Goal: Check status: Check status

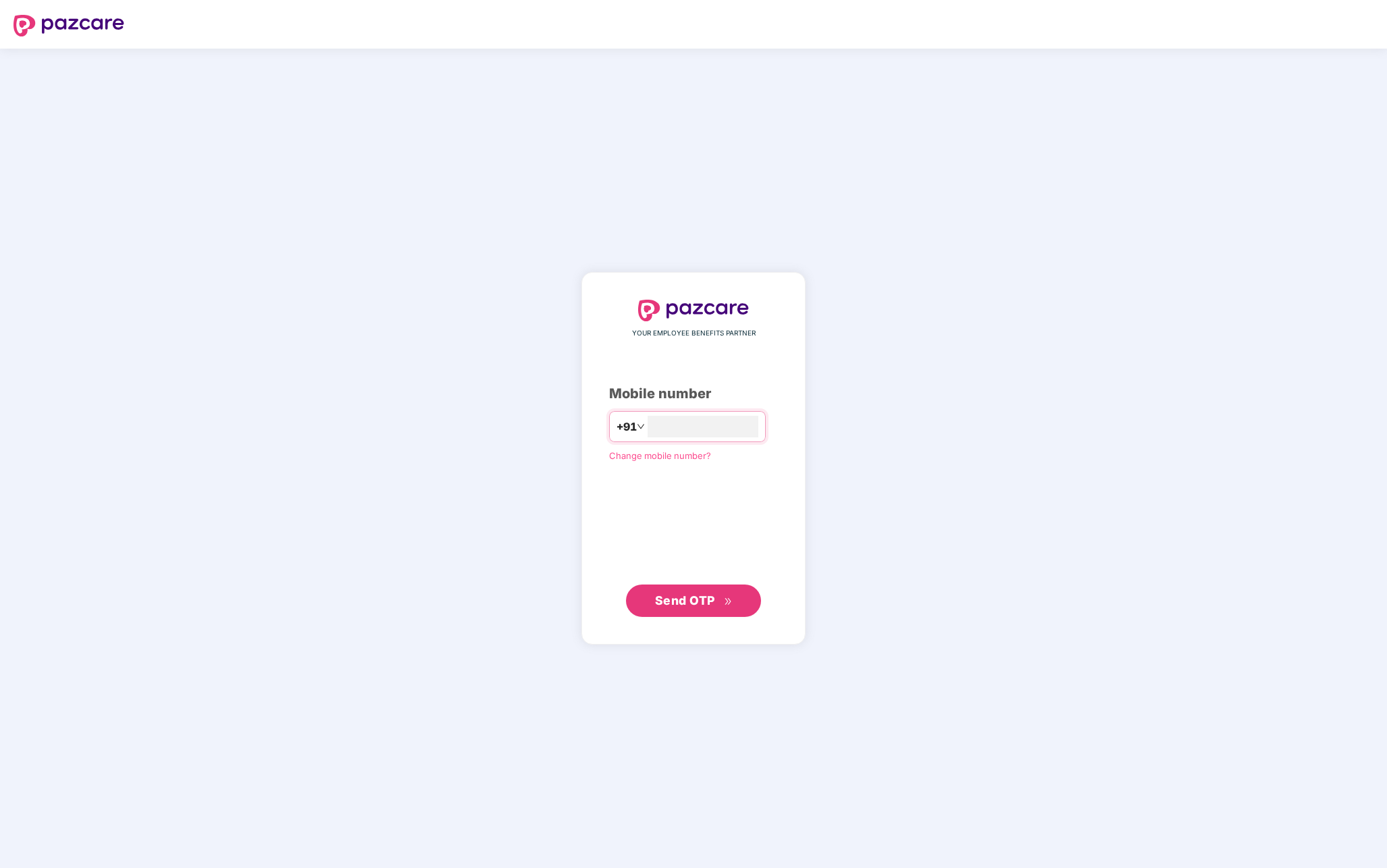
type input "**********"
click at [693, 610] on button "Send OTP" at bounding box center [694, 601] width 135 height 33
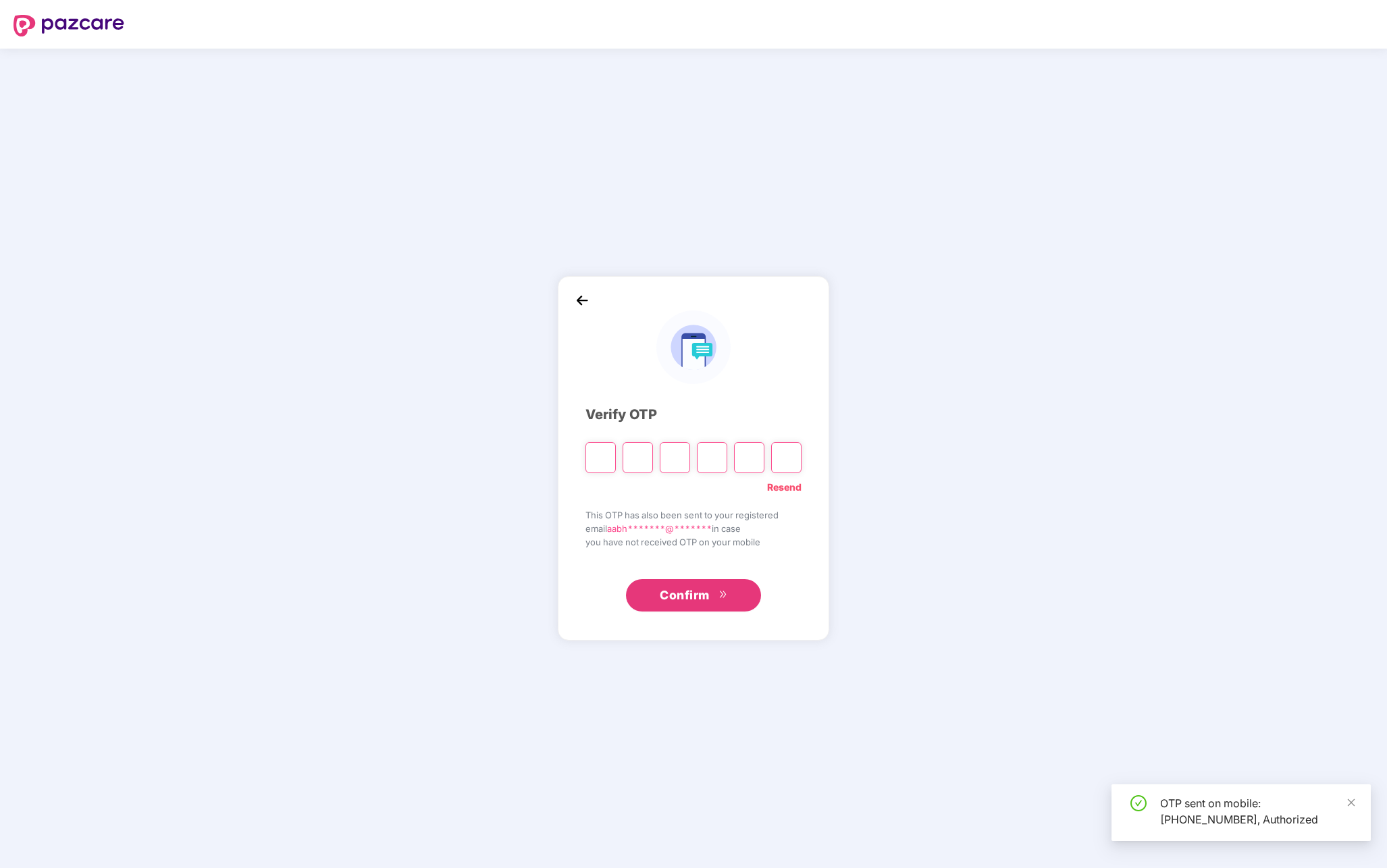
click at [602, 461] on input "Please enter verification code. Digit 1" at bounding box center [600, 458] width 30 height 31
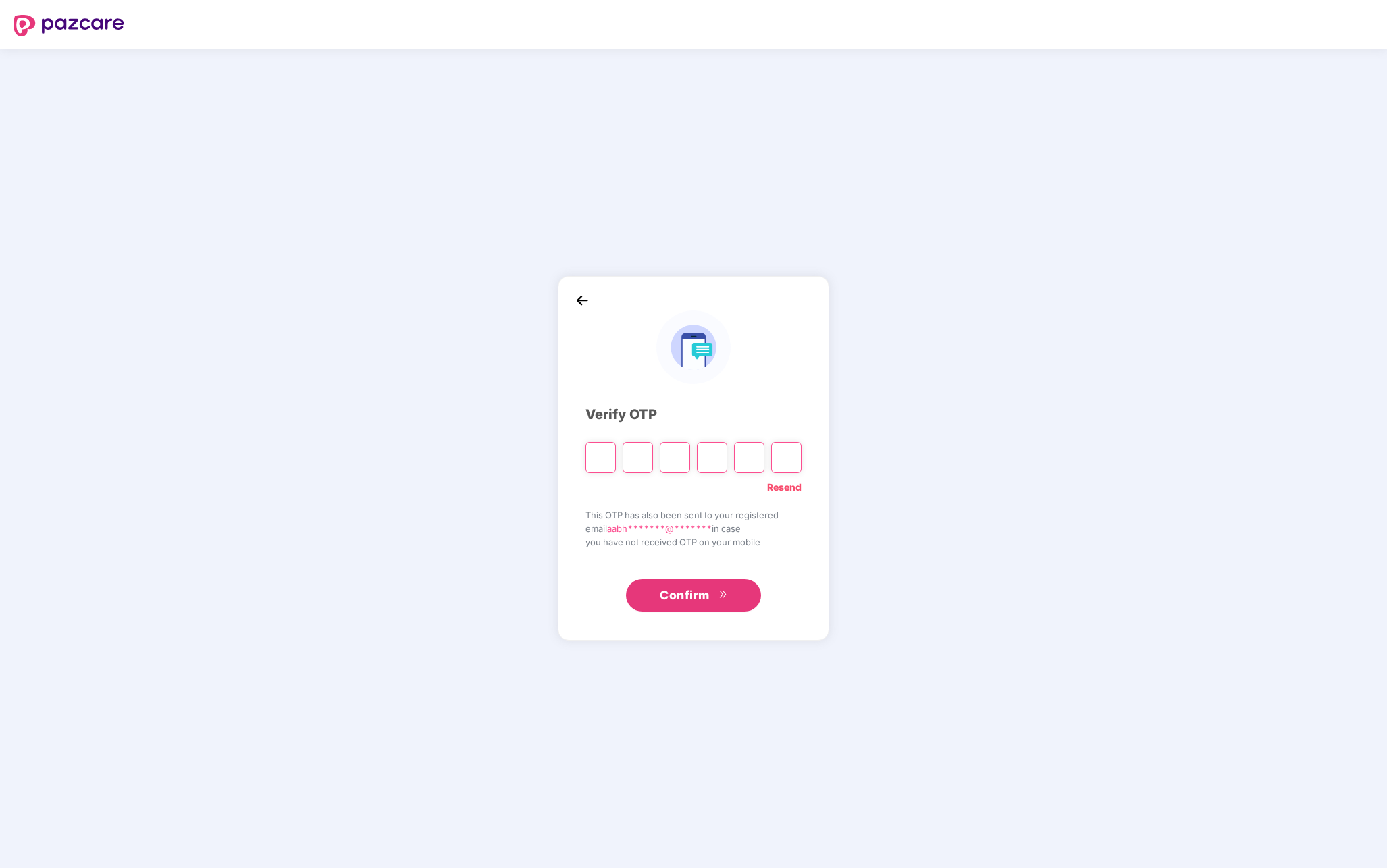
type input "*"
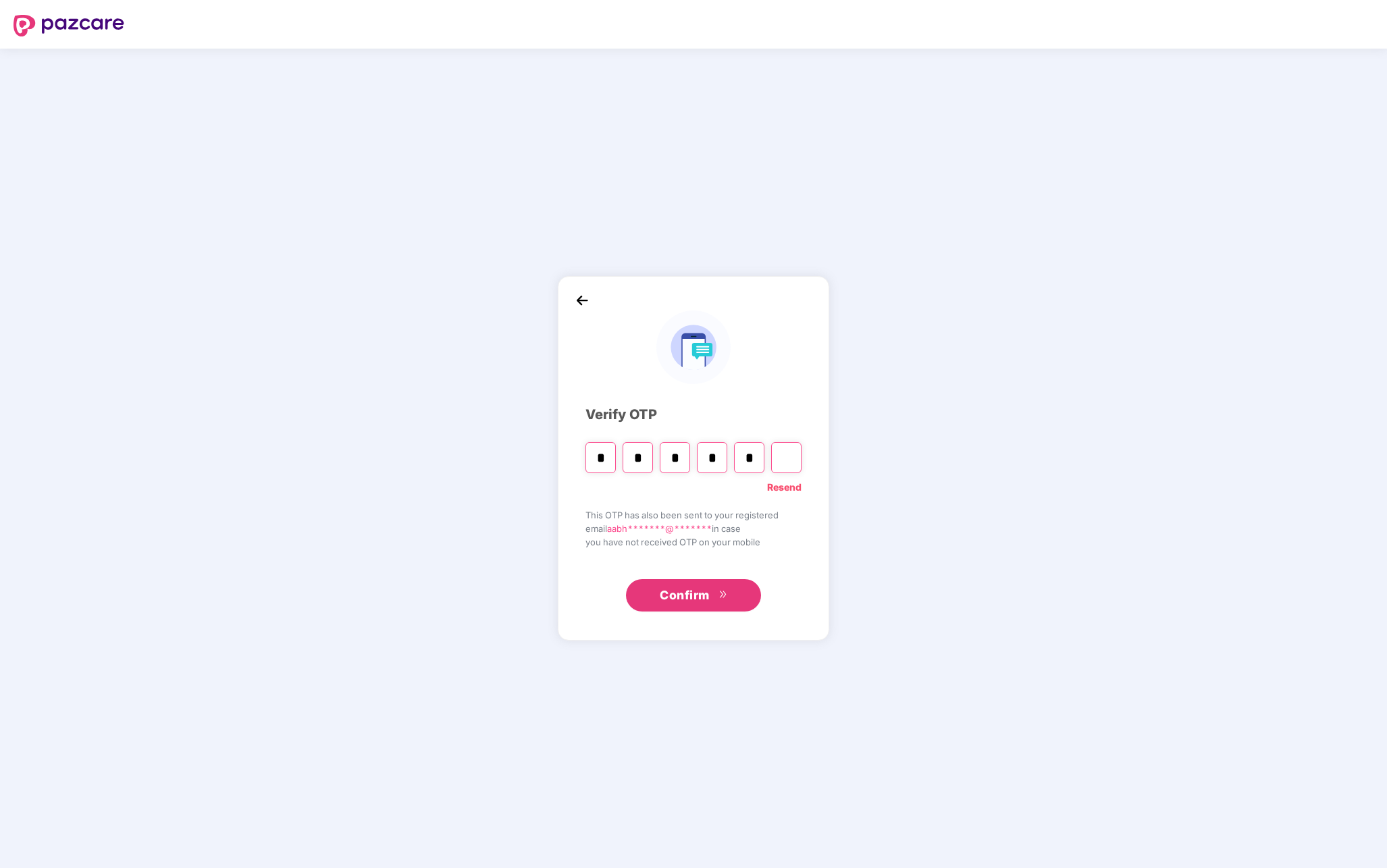
type input "*"
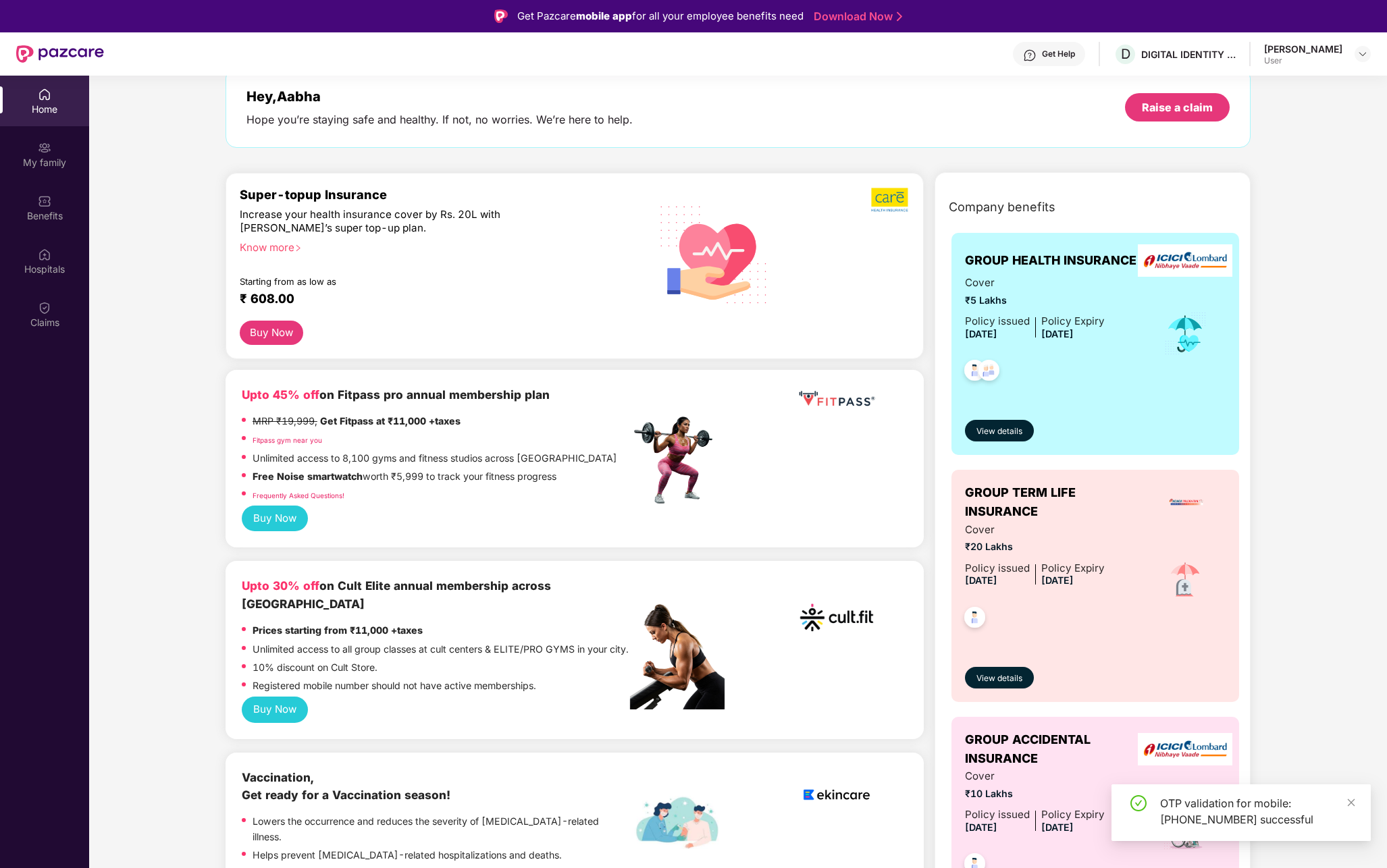
scroll to position [74, 0]
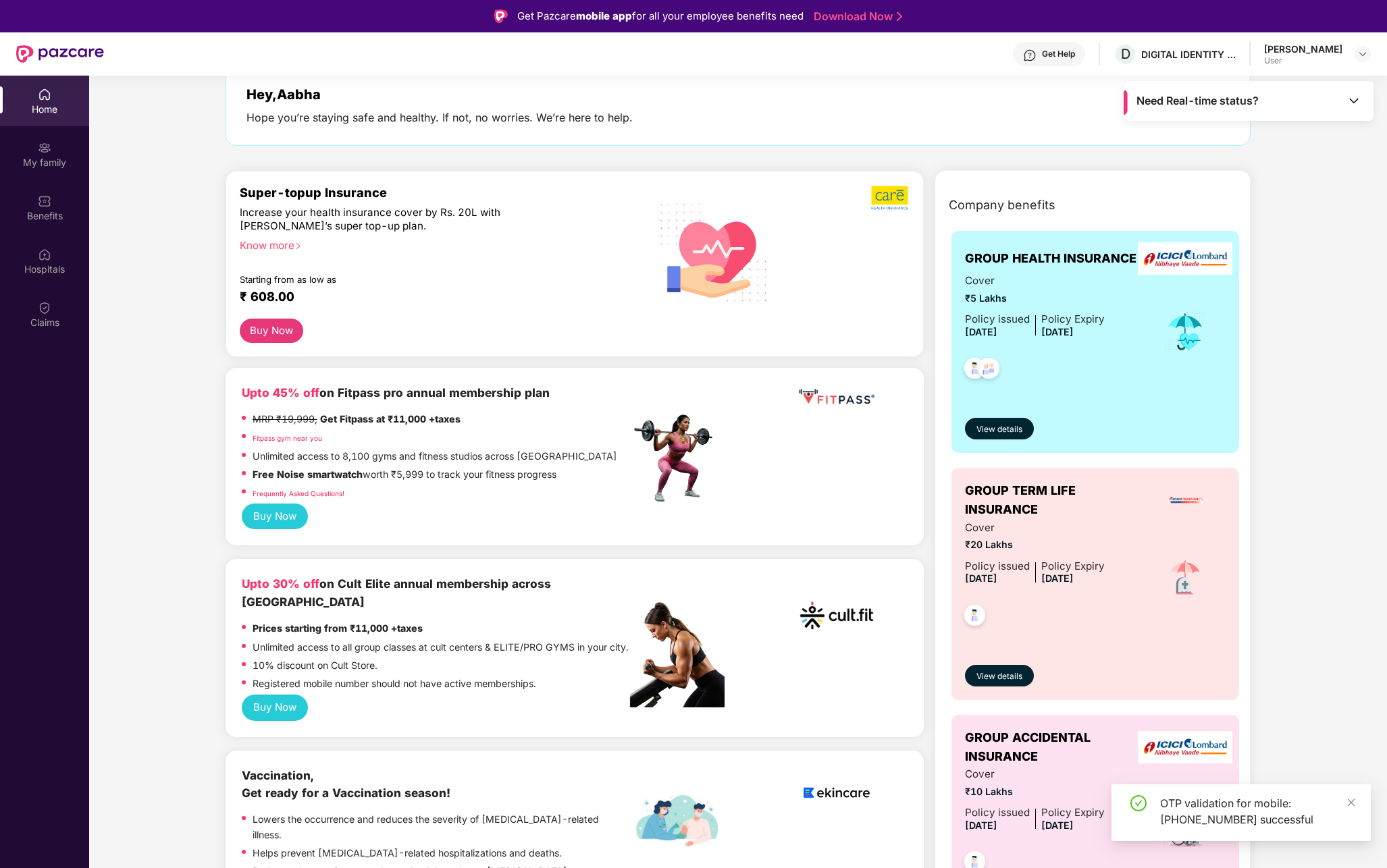
click at [294, 373] on div "Upto 45% off on Fitpass pro annual membership plan MRP ₹19,999, Get Fitpass at …" at bounding box center [574, 457] width 699 height 178
drag, startPoint x: 278, startPoint y: 210, endPoint x: 398, endPoint y: 223, distance: 120.7
click at [398, 223] on div "Increase your health insurance cover by Rs. 20L with [PERSON_NAME]’s super top-…" at bounding box center [406, 219] width 333 height 27
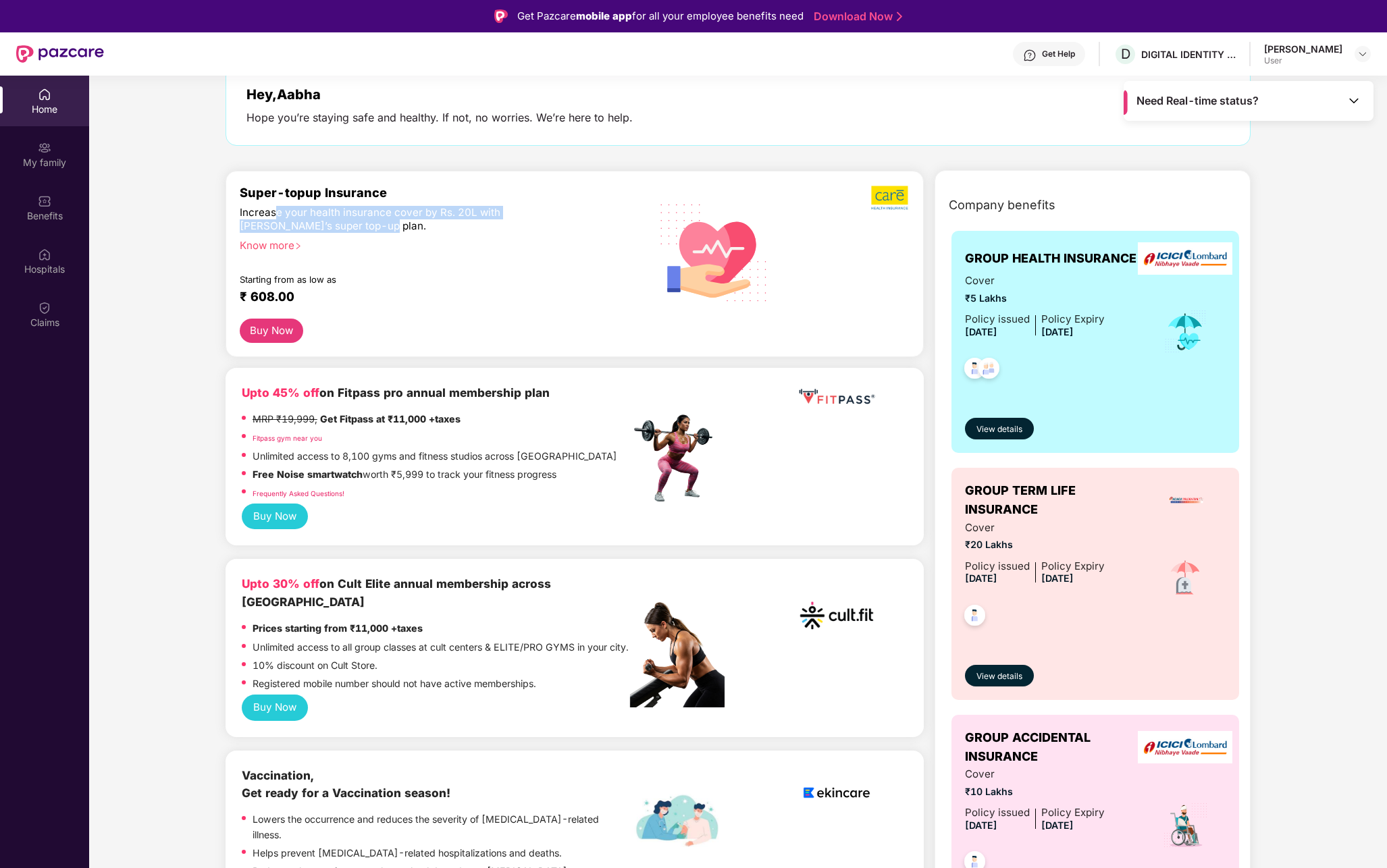
click at [398, 223] on div "Increase your health insurance cover by Rs. 20L with [PERSON_NAME]’s super top-…" at bounding box center [406, 219] width 333 height 27
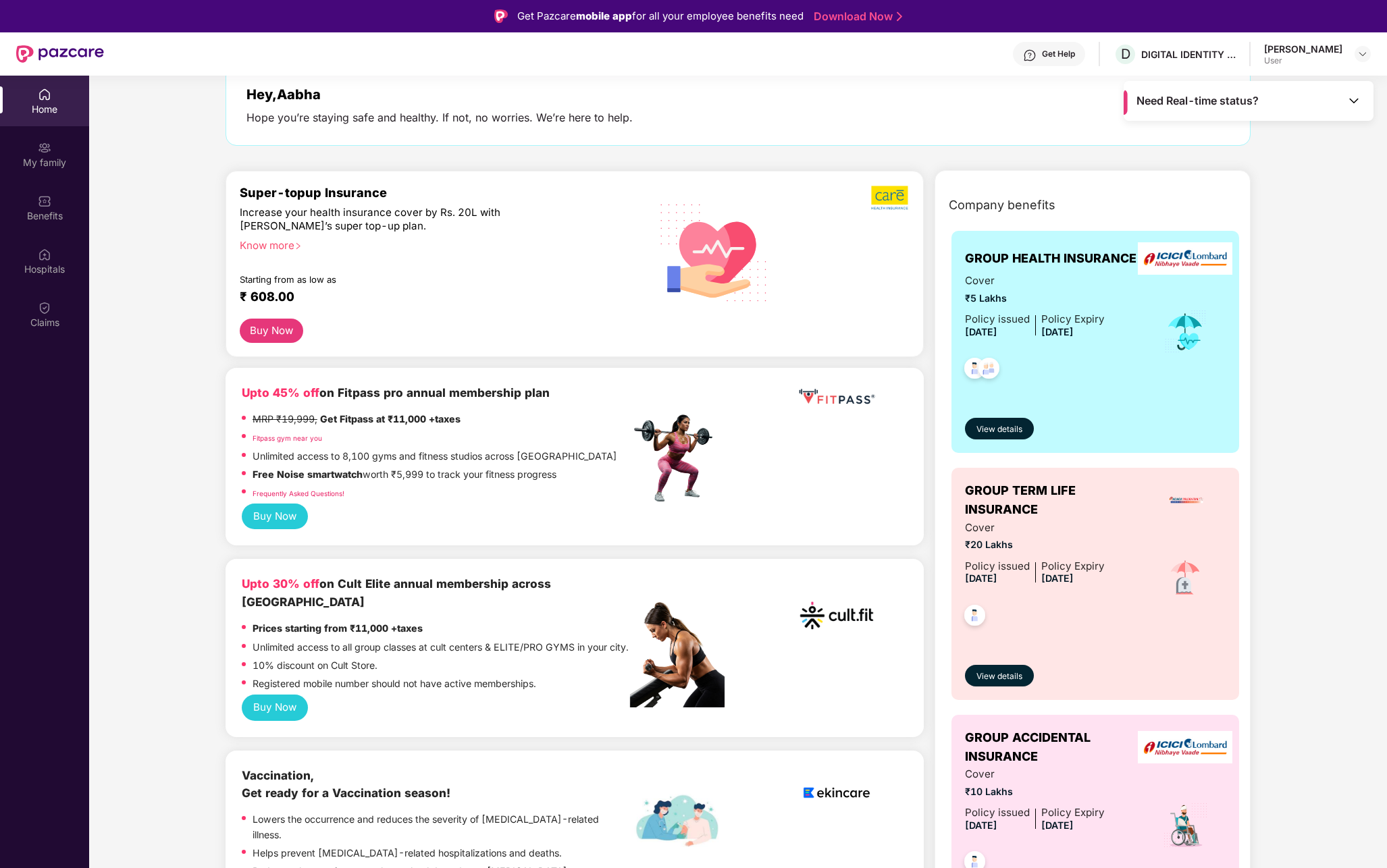
click at [370, 256] on div "Super-topup Insurance Increase your health insurance cover by Rs. 20L with [PER…" at bounding box center [436, 252] width 391 height 133
click at [282, 247] on div "Know more" at bounding box center [431, 244] width 383 height 10
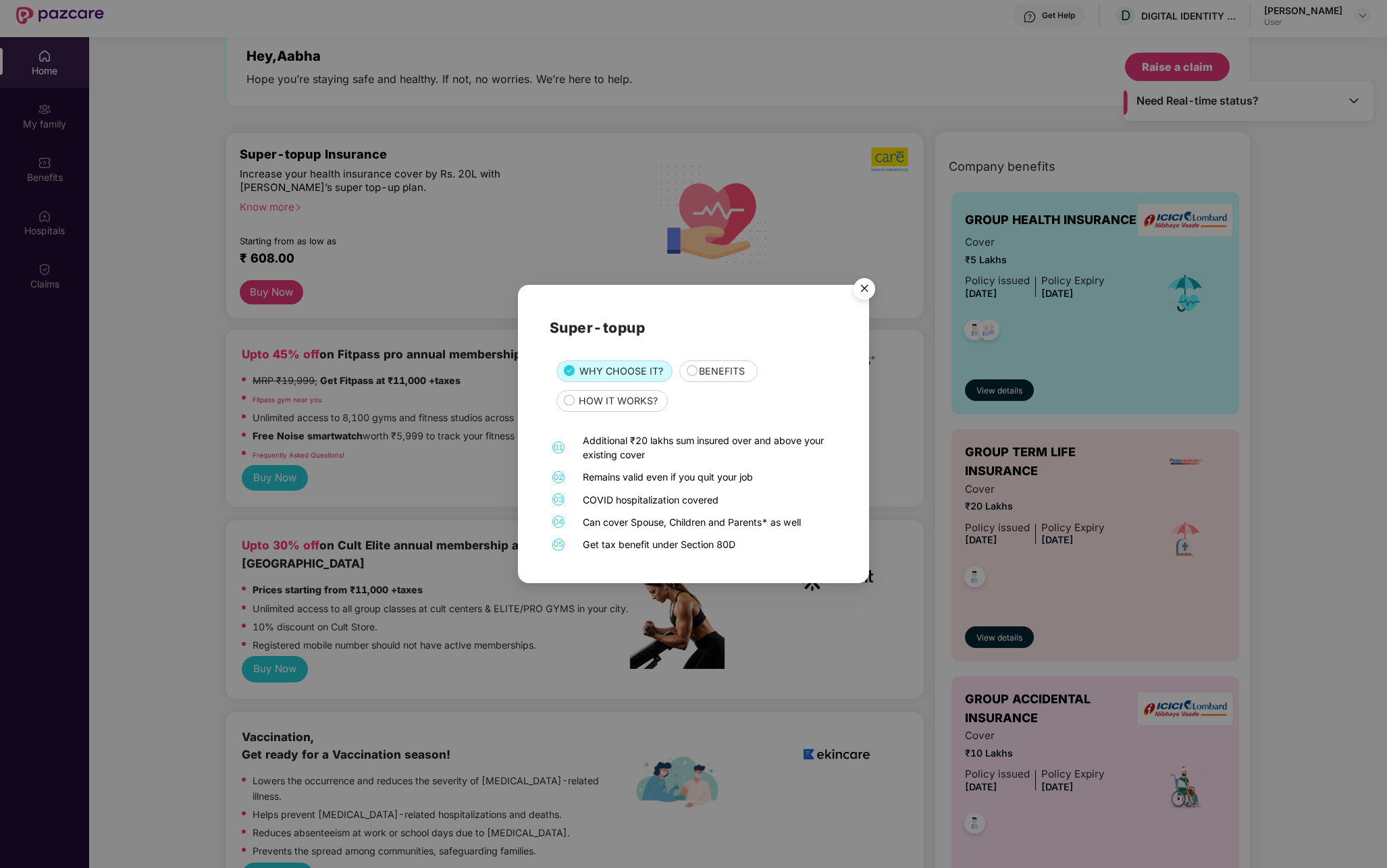
scroll to position [44, 0]
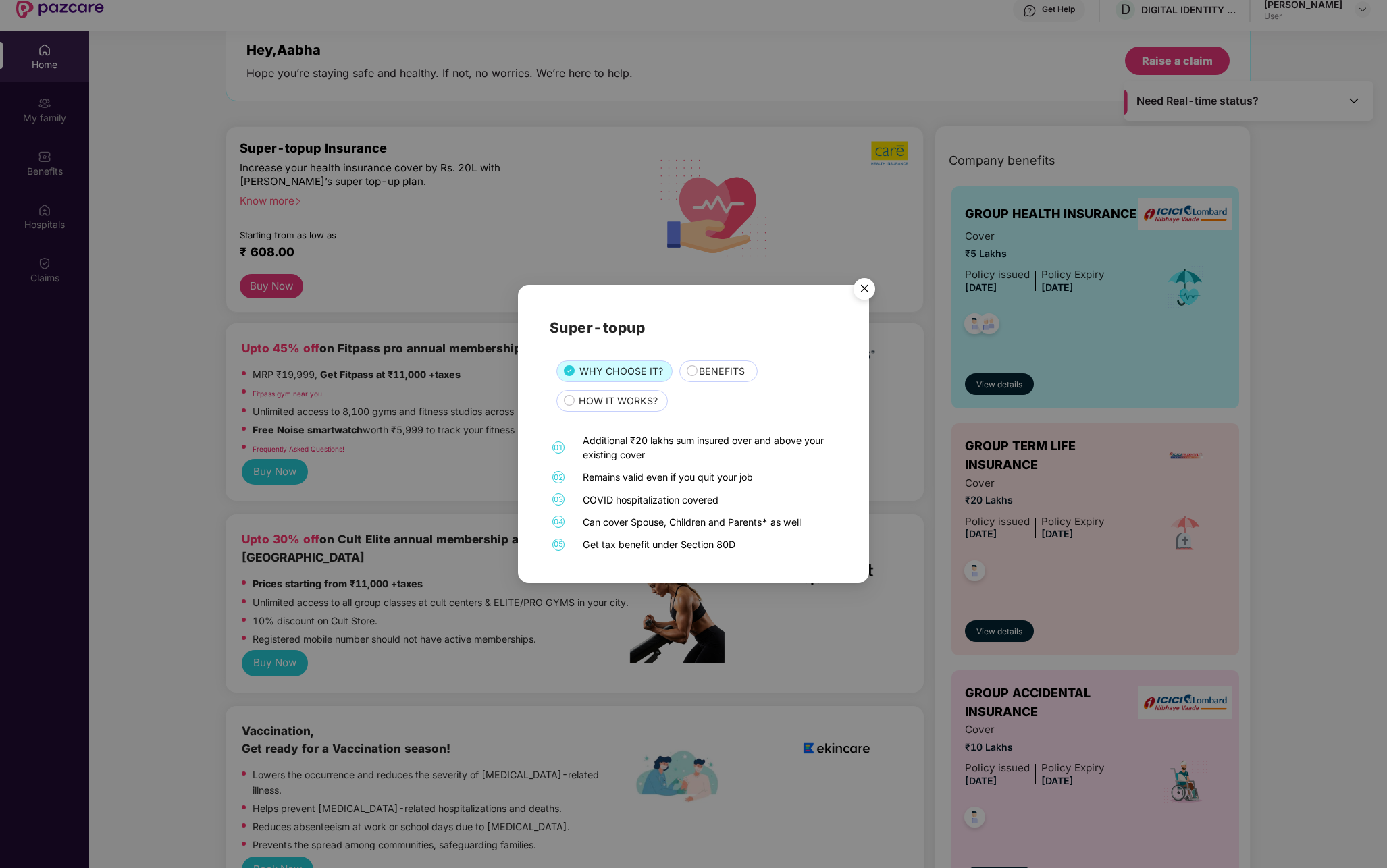
drag, startPoint x: 599, startPoint y: 445, endPoint x: 668, endPoint y: 455, distance: 69.7
click at [668, 455] on div "Additional ₹20 lakhs sum insured over and above your existing cover" at bounding box center [709, 447] width 252 height 28
click at [691, 436] on div "Additional ₹20 lakhs sum insured over and above your existing cover" at bounding box center [709, 447] width 252 height 28
click at [696, 373] on div "BENEFITS" at bounding box center [721, 372] width 58 height 17
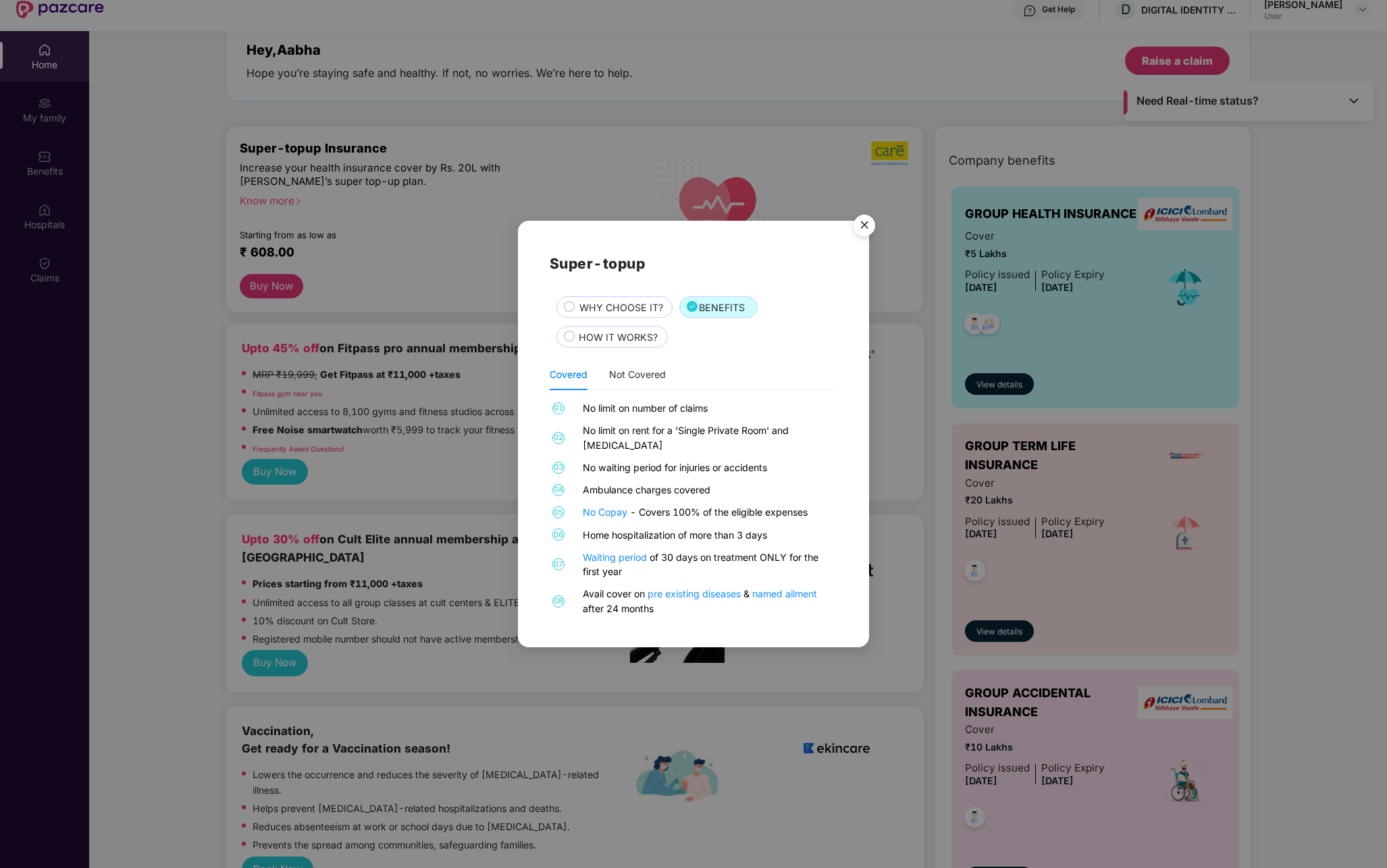
click at [640, 461] on div "No waiting period for injuries or accidents" at bounding box center [709, 467] width 252 height 14
drag, startPoint x: 571, startPoint y: 416, endPoint x: 702, endPoint y: 416, distance: 131.0
click at [702, 415] on div "01 No limit on number of claims" at bounding box center [694, 407] width 287 height 14
click at [637, 442] on div "No limit on rent for a 'Single Private Room' and [MEDICAL_DATA]" at bounding box center [709, 438] width 252 height 28
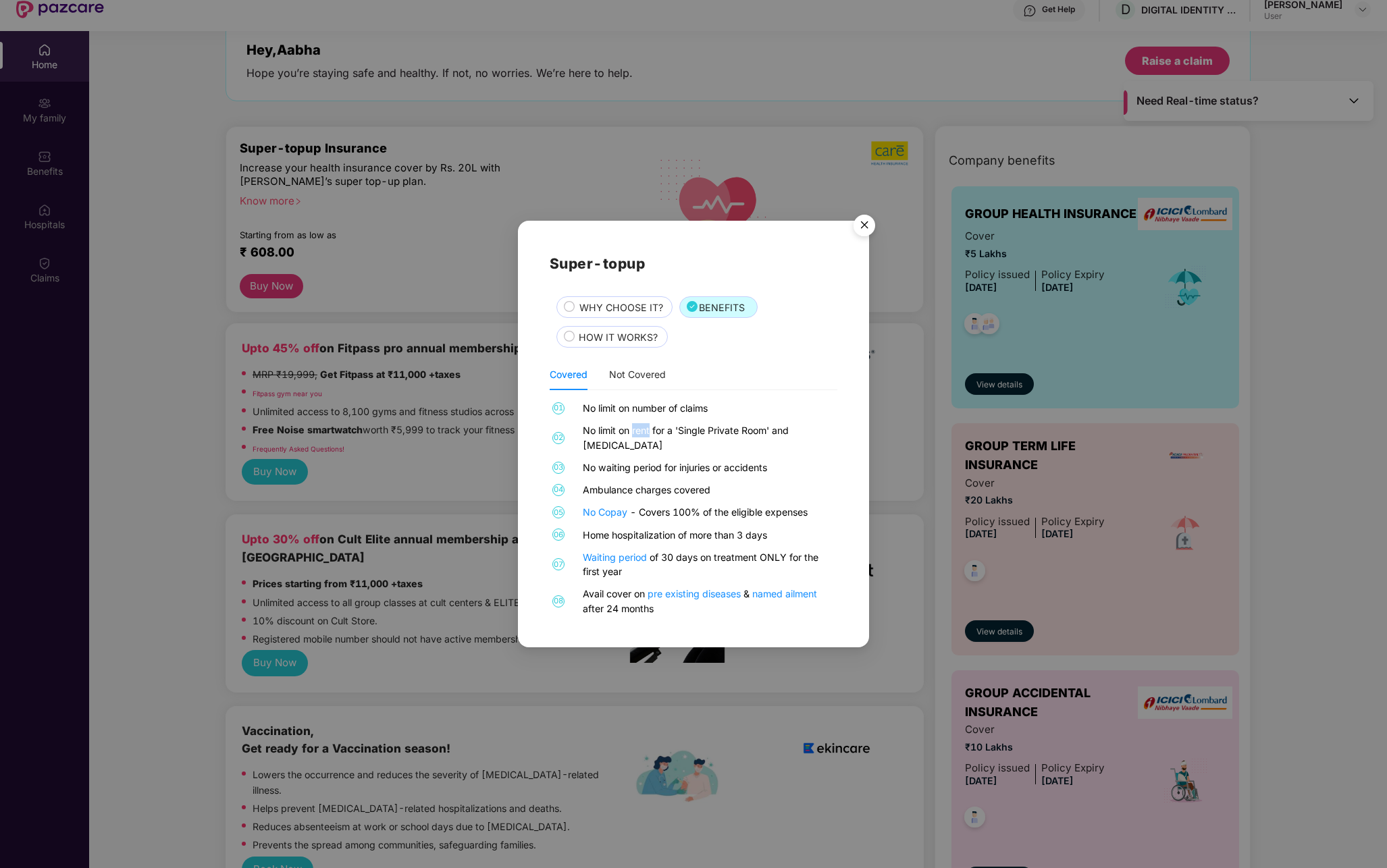
click at [637, 442] on div "No limit on rent for a 'Single Private Room' and [MEDICAL_DATA]" at bounding box center [709, 438] width 252 height 28
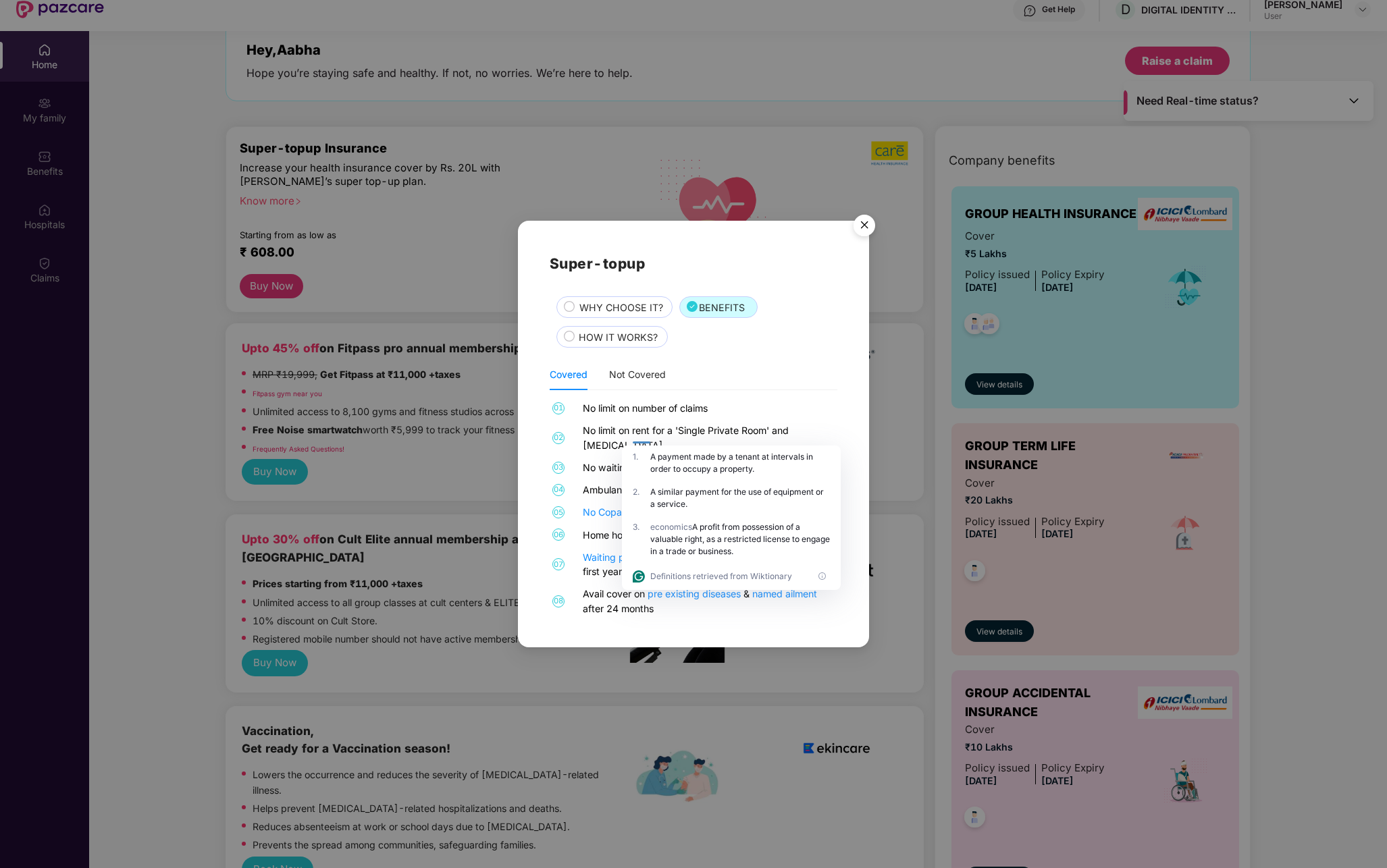
click at [676, 415] on div "No limit on number of claims" at bounding box center [709, 407] width 252 height 14
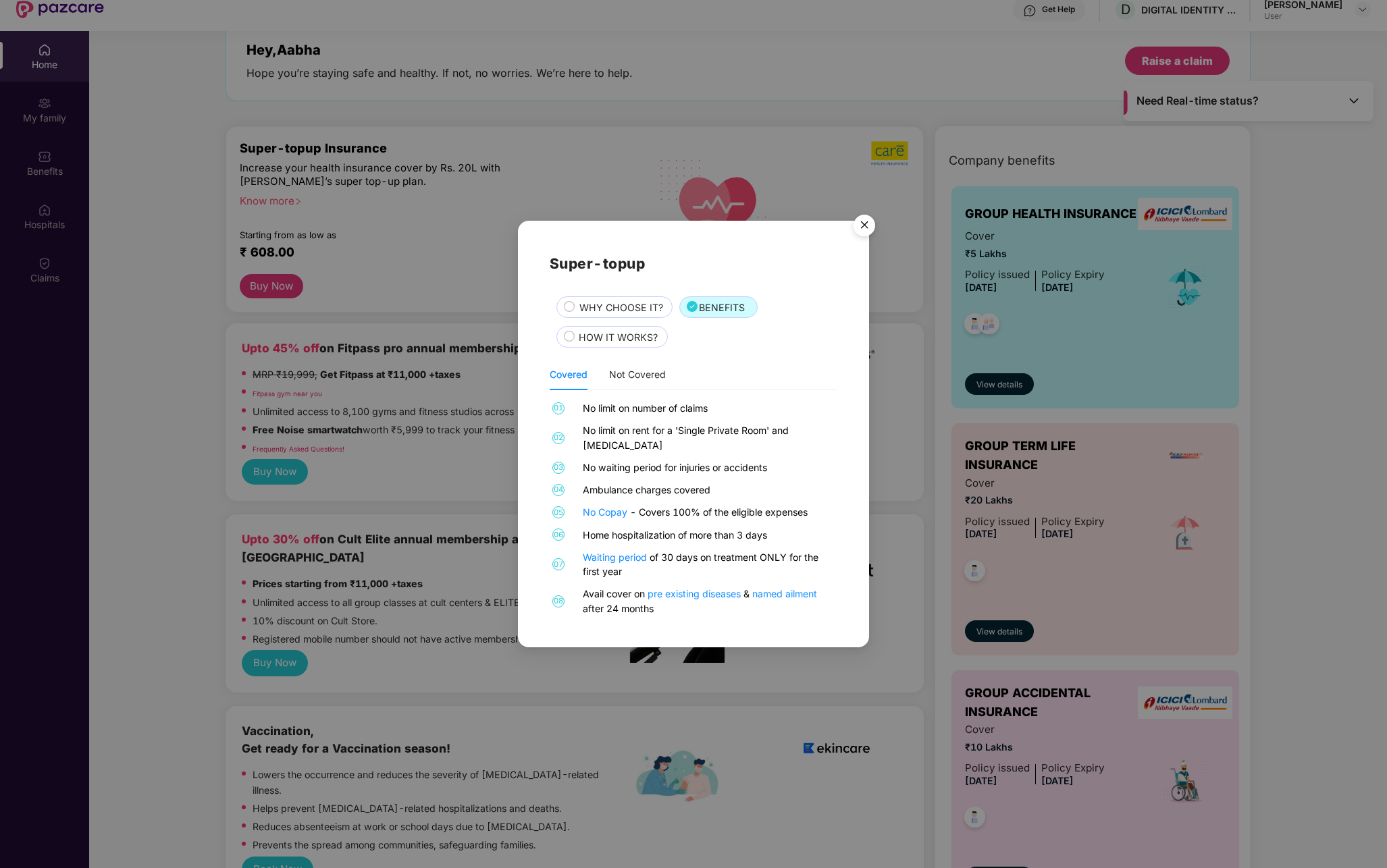
click at [630, 438] on div "No limit on rent for a 'Single Private Room' and [MEDICAL_DATA]" at bounding box center [709, 438] width 252 height 28
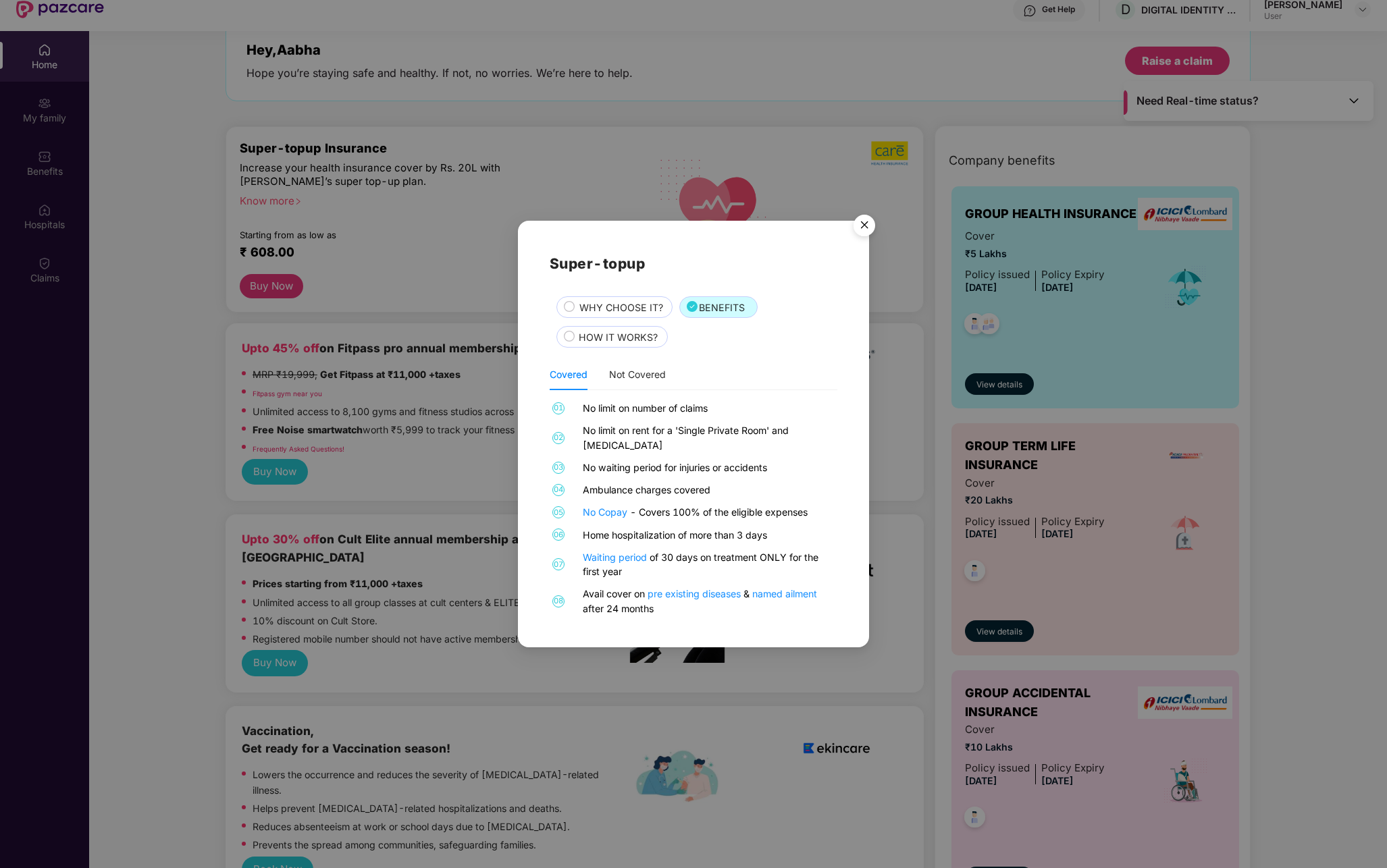
click at [695, 424] on div "01 No limit on number of claims 02 No limit on rent for a 'Single Private Room'…" at bounding box center [694, 508] width 287 height 215
drag, startPoint x: 582, startPoint y: 461, endPoint x: 768, endPoint y: 462, distance: 186.0
click at [768, 462] on div "03 No waiting period for injuries or accidents" at bounding box center [694, 467] width 287 height 14
click at [588, 483] on div "Ambulance charges covered" at bounding box center [709, 490] width 252 height 14
drag, startPoint x: 581, startPoint y: 477, endPoint x: 708, endPoint y: 477, distance: 127.0
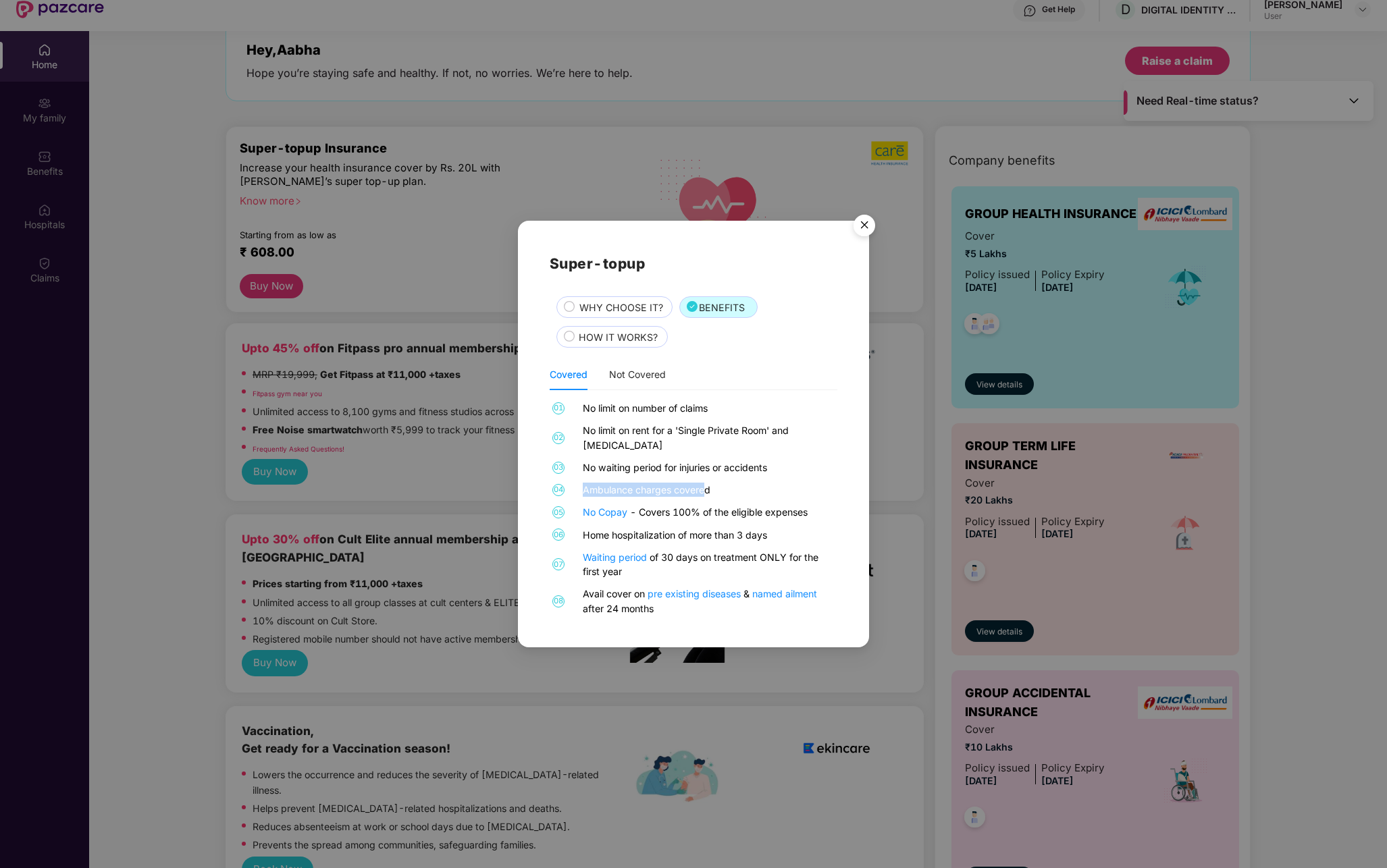
click at [708, 483] on div "04 Ambulance charges covered" at bounding box center [694, 490] width 287 height 14
click at [722, 485] on div "Ambulance charges covered" at bounding box center [709, 490] width 252 height 14
drag, startPoint x: 639, startPoint y: 510, endPoint x: 857, endPoint y: 511, distance: 218.0
click at [857, 511] on div "Super-topup WHY CHOOSE IT? BENEFITS HOW IT WORKS? Covered Not Covered 01 No lim…" at bounding box center [694, 434] width 351 height 427
click at [704, 552] on div "Waiting period of 30 days on treatment ONLY for the first year" at bounding box center [709, 564] width 252 height 28
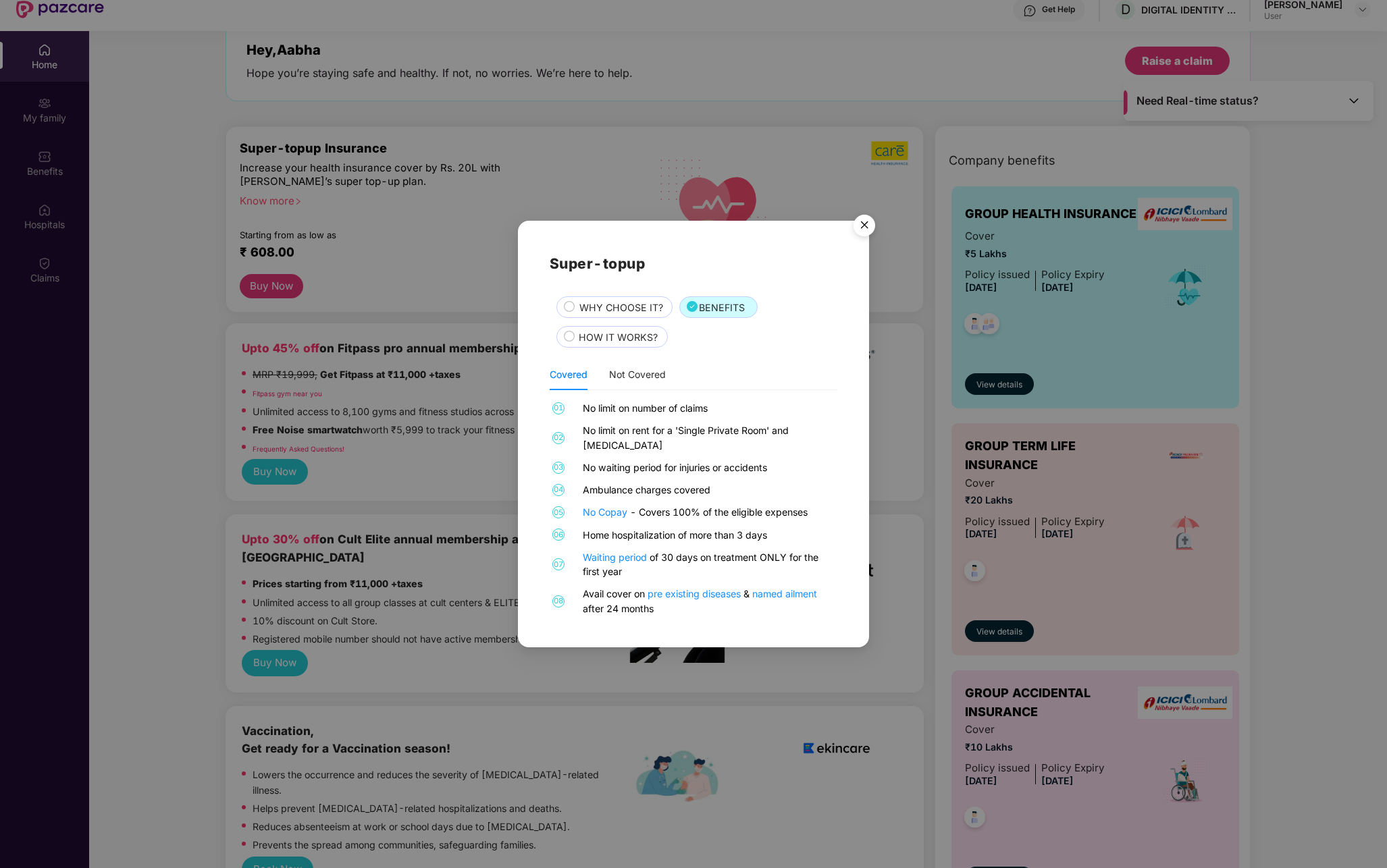
click at [704, 552] on div "Waiting period of 30 days on treatment ONLY for the first year" at bounding box center [709, 564] width 252 height 28
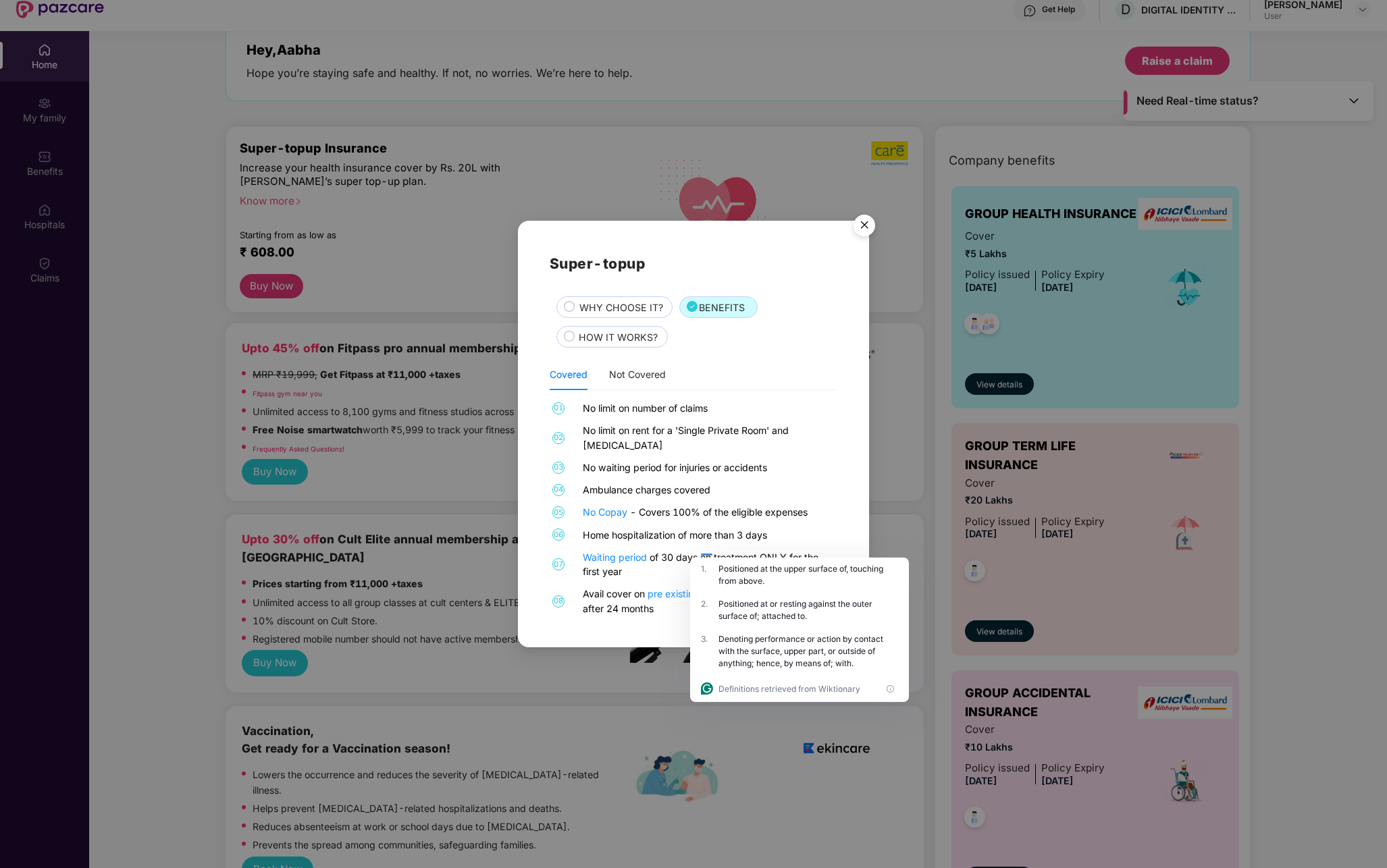
click at [721, 550] on div "Waiting period of 30 days on treatment ONLY for the first year" at bounding box center [709, 564] width 252 height 28
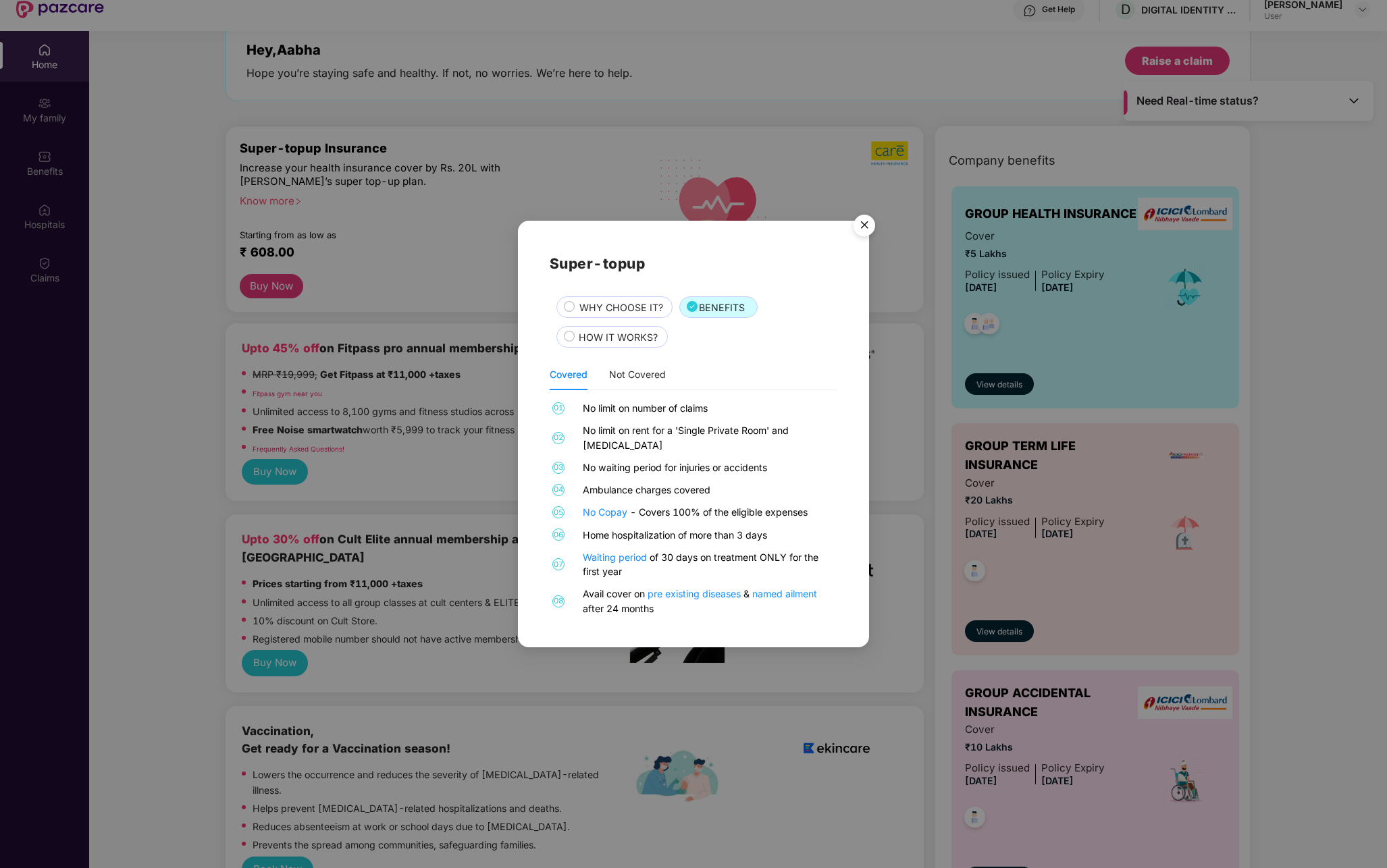
click at [610, 594] on div "Avail cover on pre existing diseases & named ailment after 24 months" at bounding box center [709, 601] width 252 height 28
click at [672, 606] on div "Avail cover on pre existing diseases & named ailment after 24 months" at bounding box center [709, 601] width 252 height 28
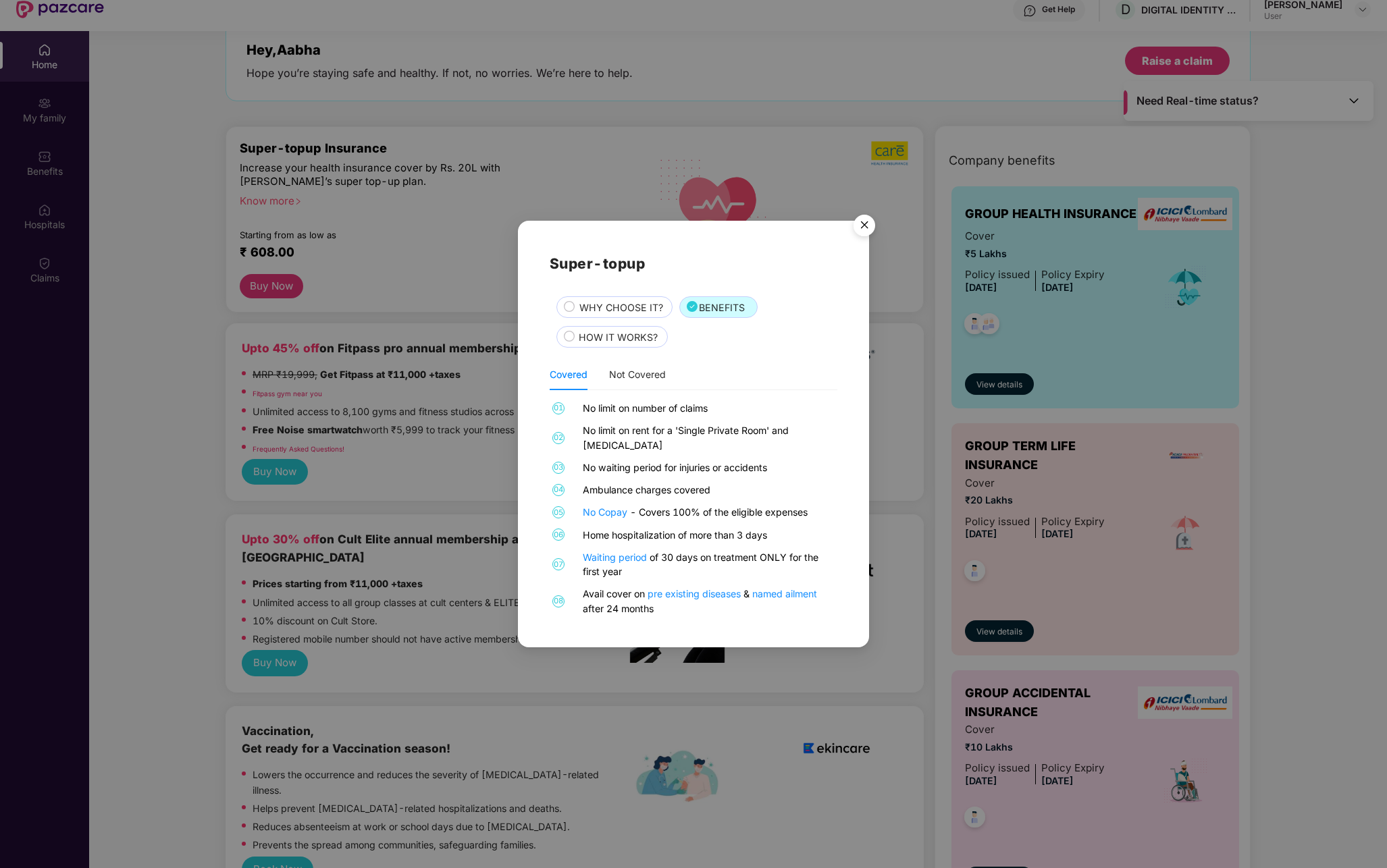
click at [628, 341] on span "HOW IT WORKS?" at bounding box center [618, 338] width 79 height 15
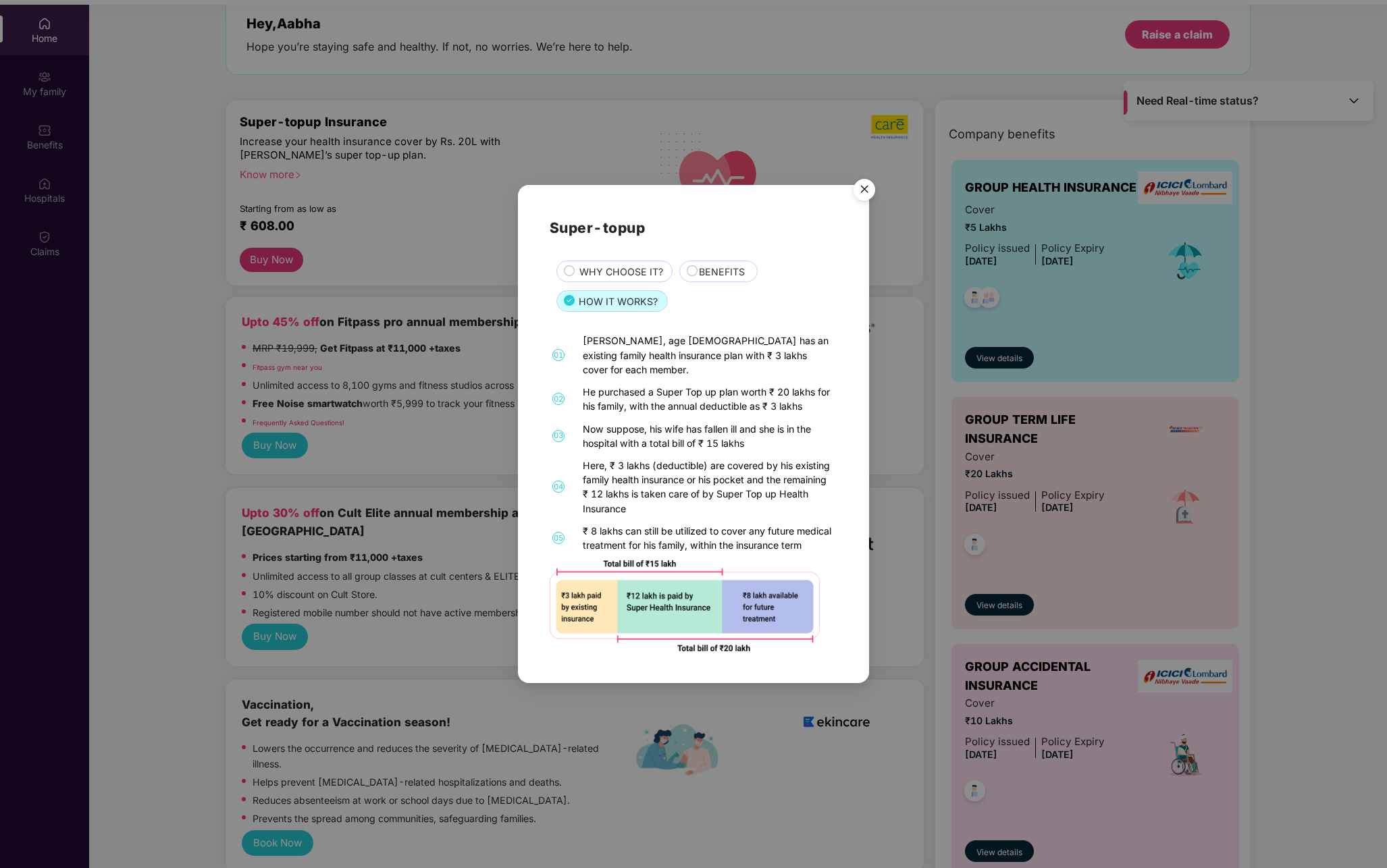
scroll to position [73, 0]
drag, startPoint x: 589, startPoint y: 381, endPoint x: 829, endPoint y: 392, distance: 240.3
click at [830, 392] on div "He purchased a Super Top up plan worth ₹ 20 lakhs for his family, with the annu…" at bounding box center [709, 399] width 252 height 28
click at [821, 401] on div "01 [PERSON_NAME], age [DEMOGRAPHIC_DATA] has an existing family health insuranc…" at bounding box center [694, 492] width 287 height 317
drag, startPoint x: 578, startPoint y: 414, endPoint x: 805, endPoint y: 438, distance: 228.3
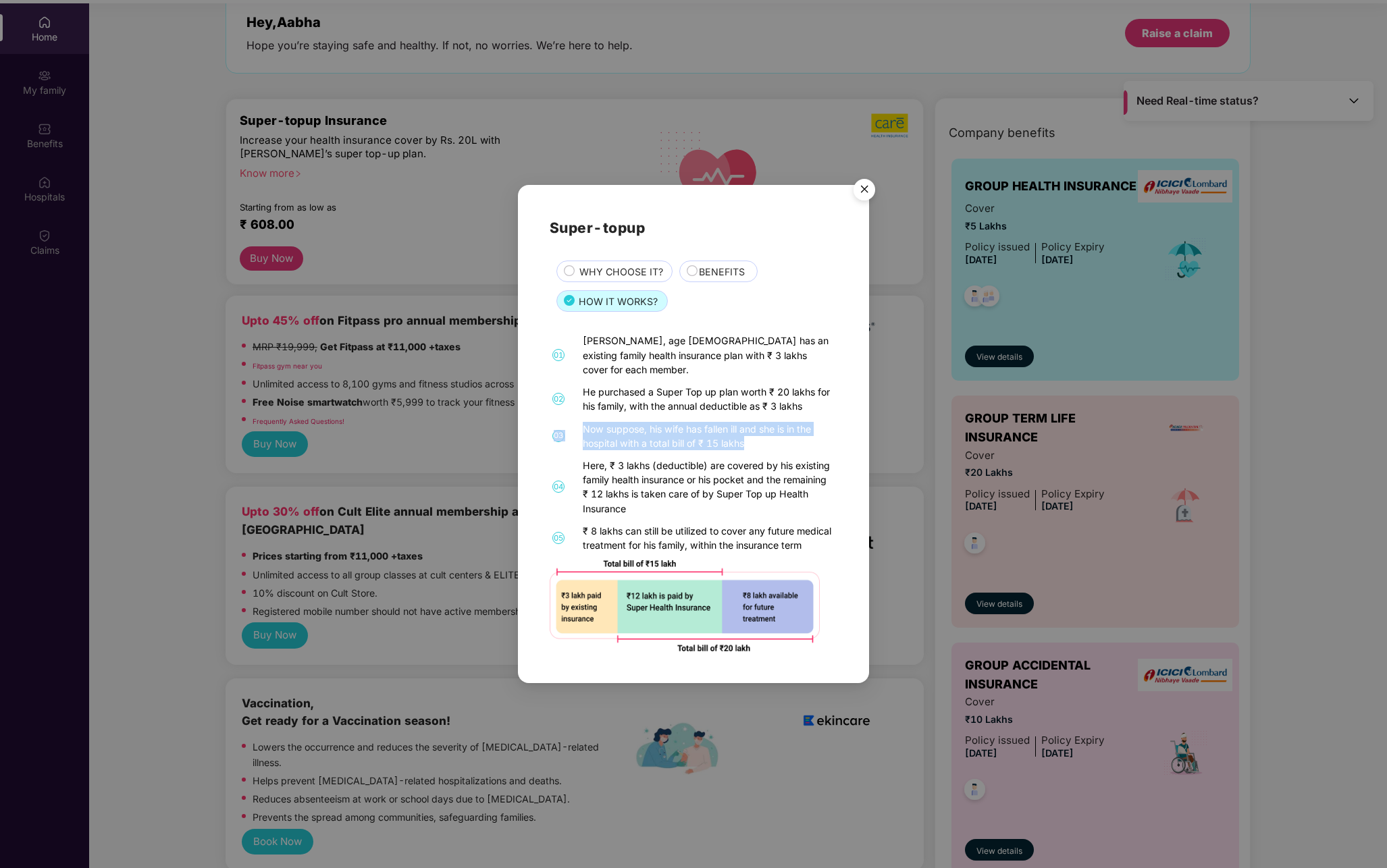
click at [806, 439] on div "01 [PERSON_NAME], age [DEMOGRAPHIC_DATA] has an existing family health insuranc…" at bounding box center [694, 492] width 287 height 317
click at [754, 444] on div "01 [PERSON_NAME], age [DEMOGRAPHIC_DATA] has an existing family health insuranc…" at bounding box center [694, 492] width 287 height 317
drag, startPoint x: 654, startPoint y: 469, endPoint x: 699, endPoint y: 497, distance: 53.0
click at [699, 497] on div "Here, ₹ 3 lakhs (deductible) are covered by his existing family health insuranc…" at bounding box center [709, 487] width 252 height 57
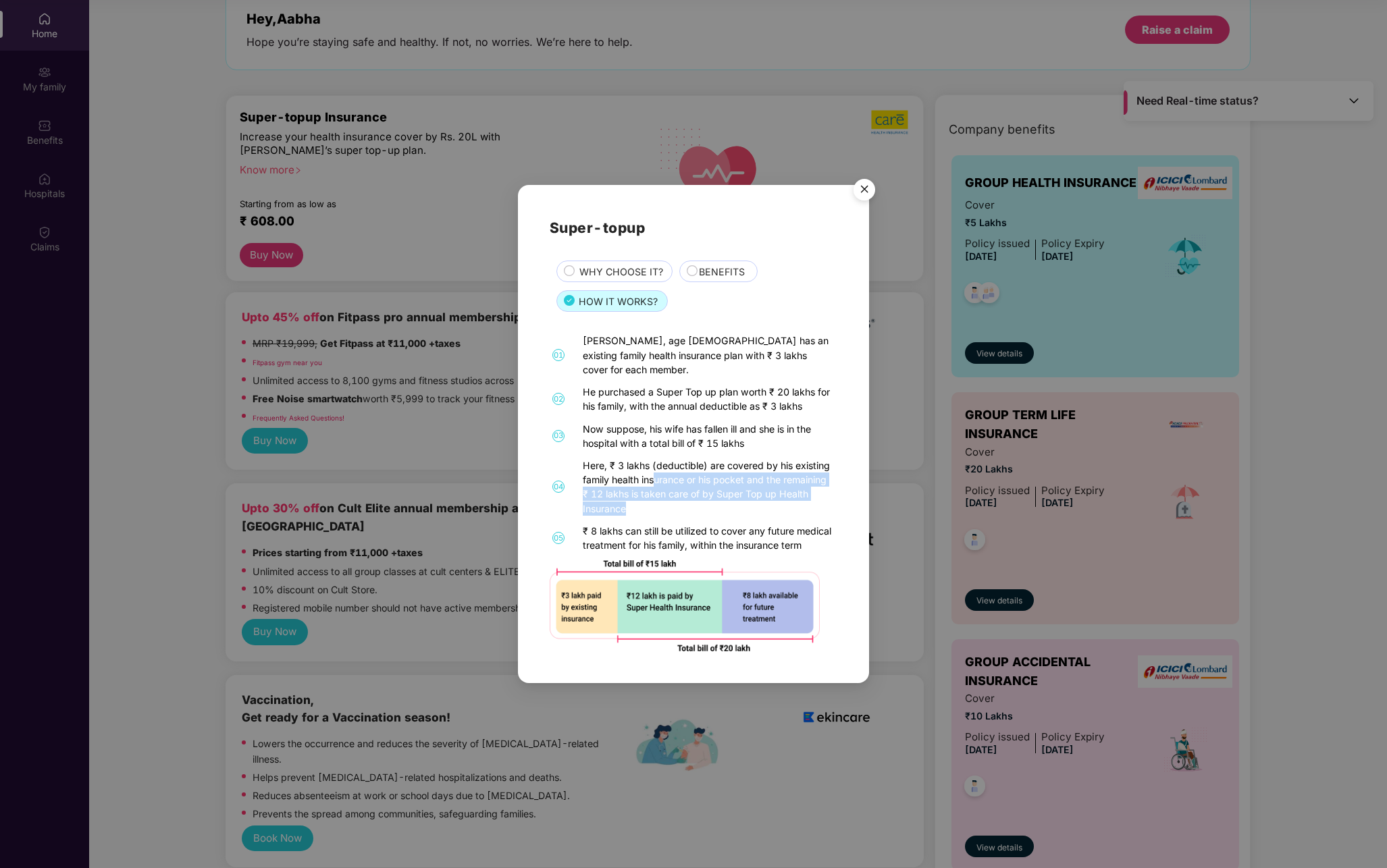
click at [856, 188] on img "Close" at bounding box center [864, 191] width 38 height 38
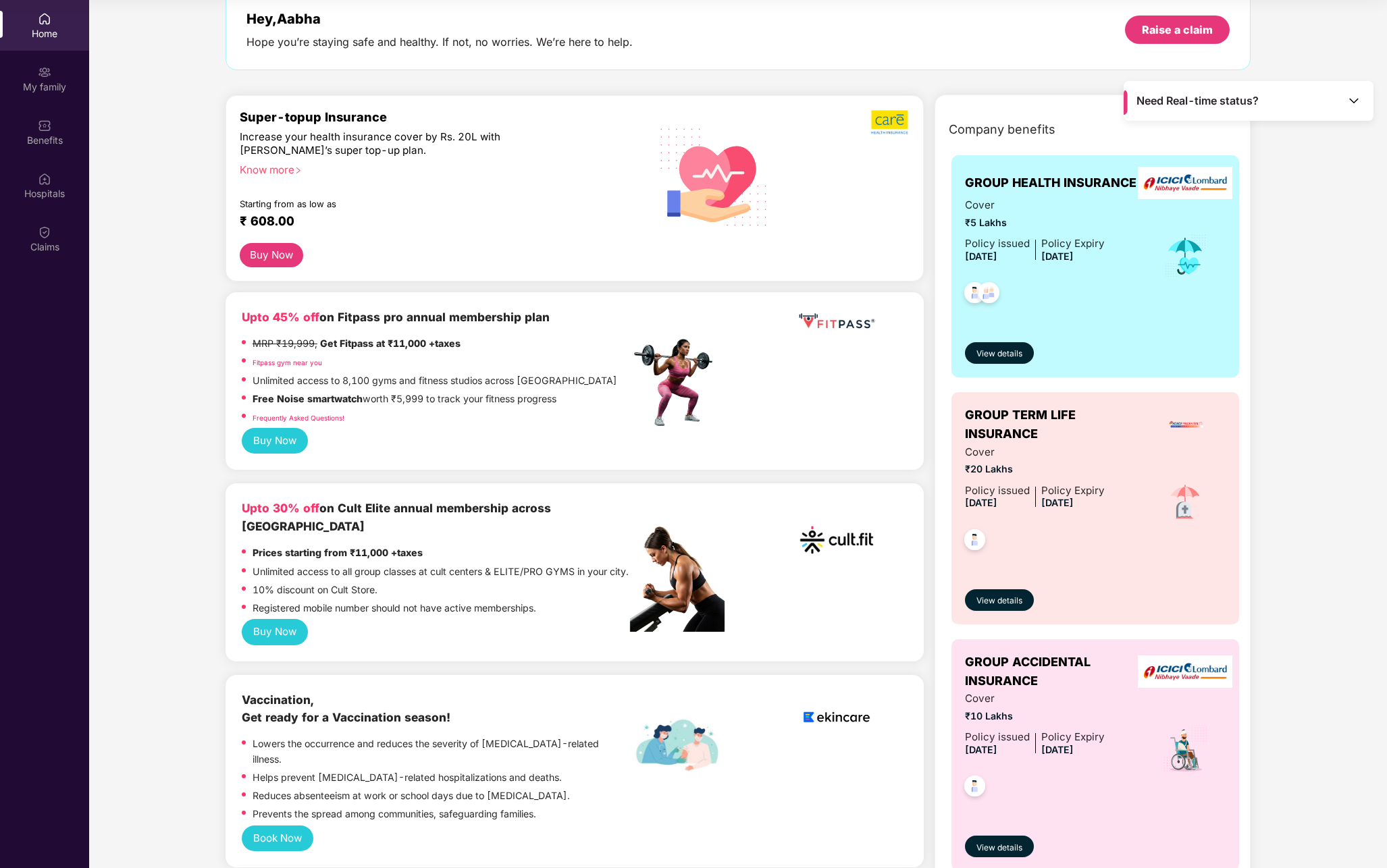
scroll to position [0, 0]
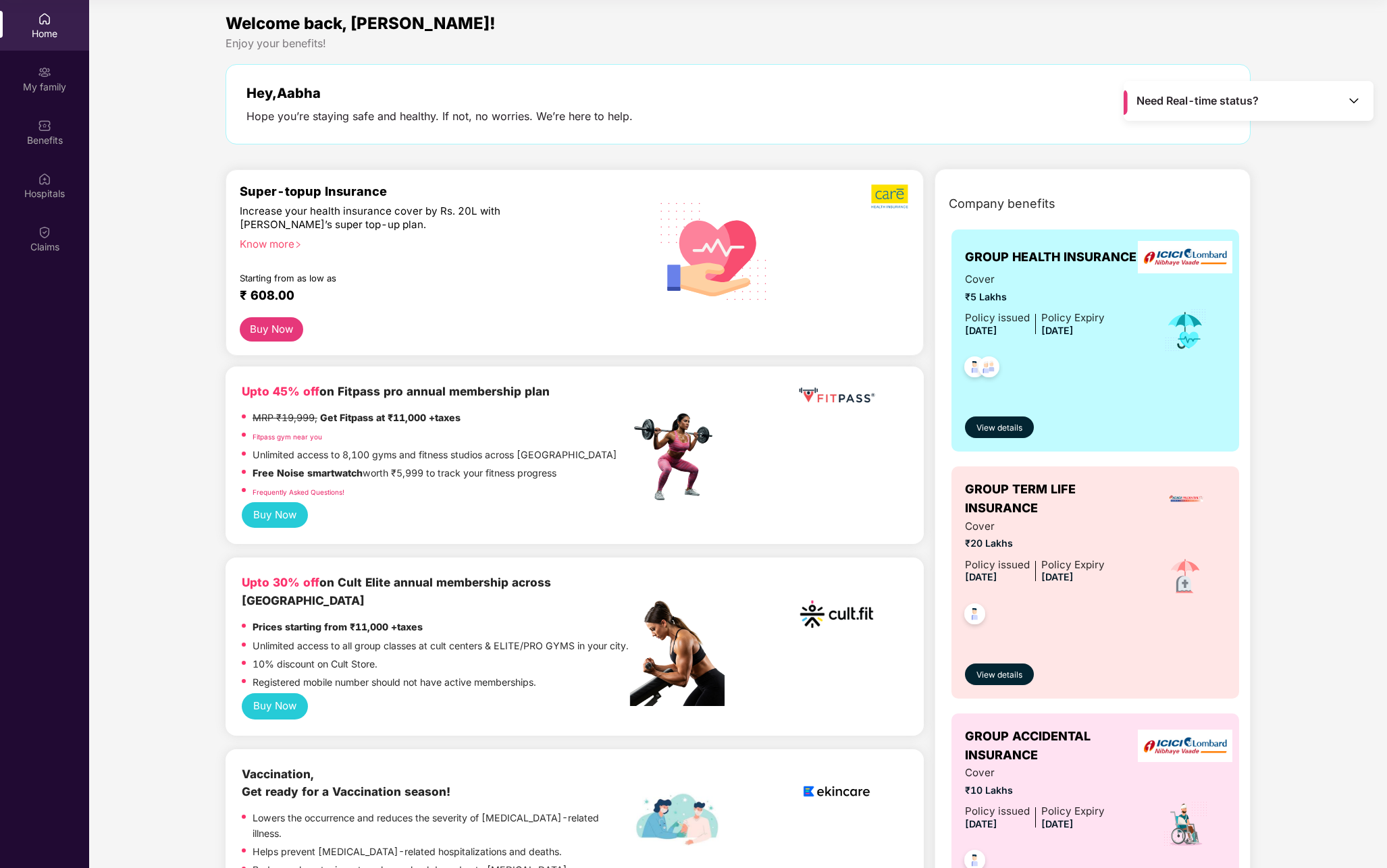
click at [510, 350] on div "Super-topup Insurance Increase your health insurance cover by Rs. 20L with [PER…" at bounding box center [574, 263] width 699 height 187
click at [279, 333] on button "Buy Now" at bounding box center [272, 329] width 64 height 24
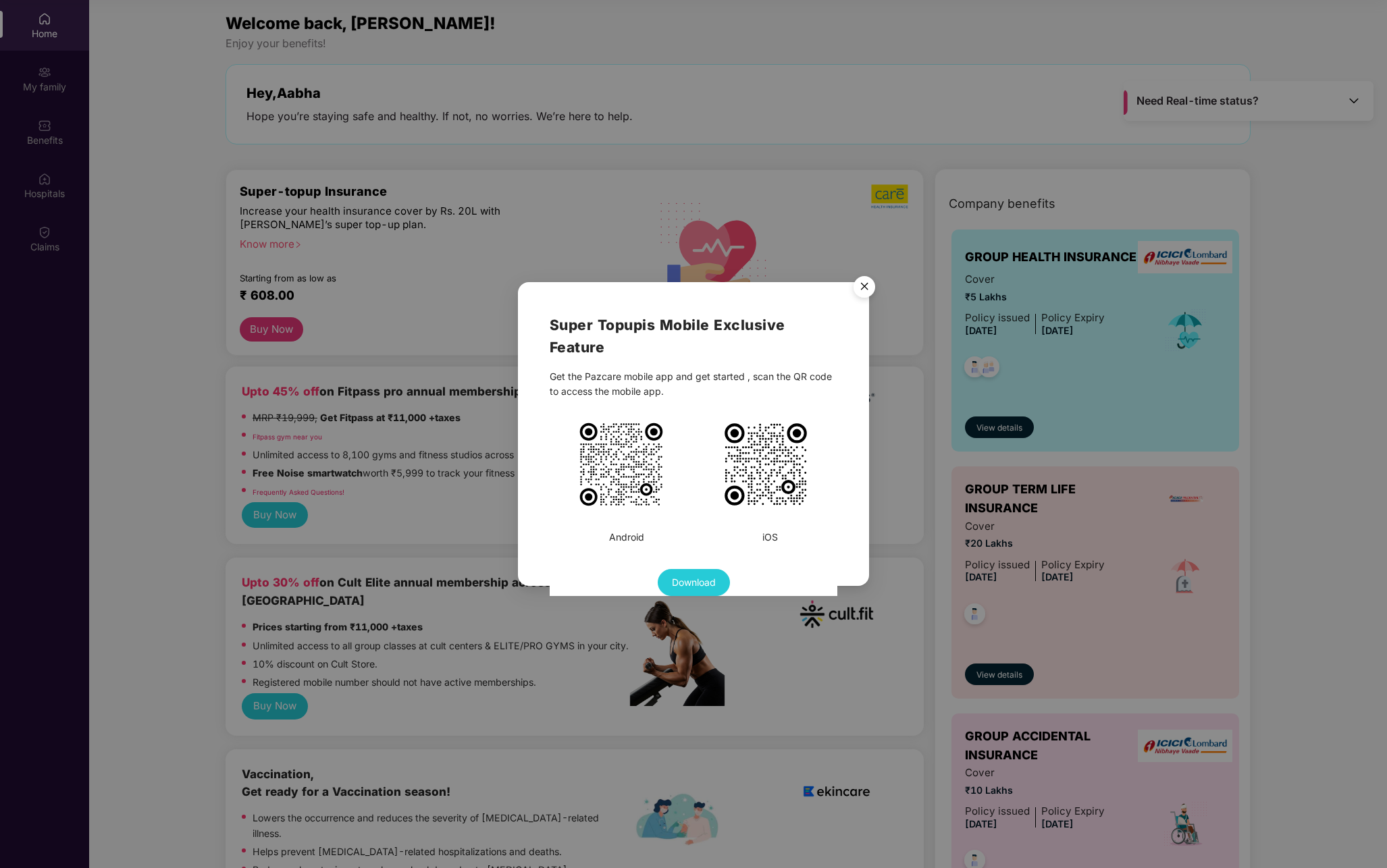
click at [647, 424] on img at bounding box center [621, 464] width 88 height 88
click at [859, 285] on img "Close" at bounding box center [864, 289] width 38 height 38
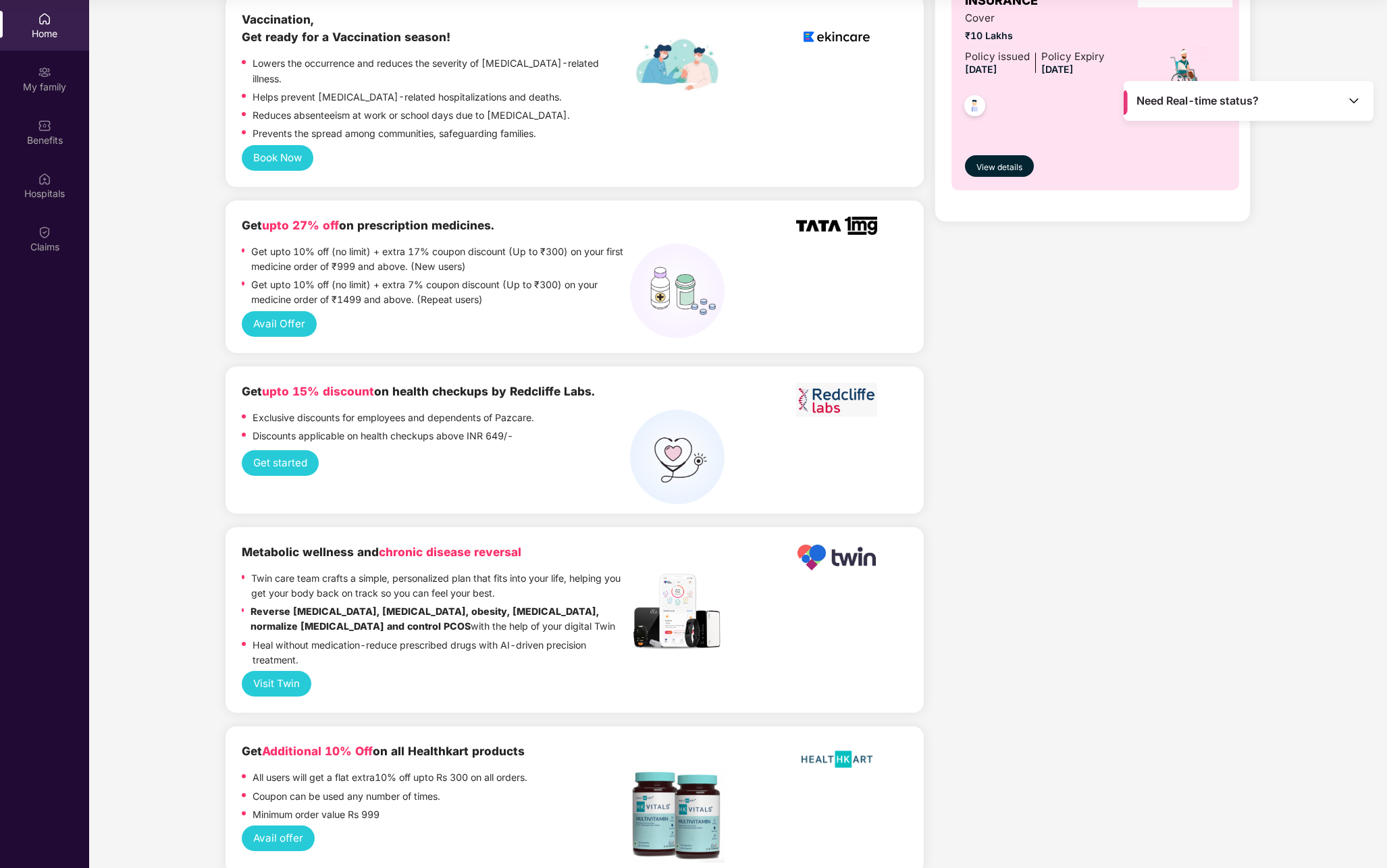
scroll to position [727, 0]
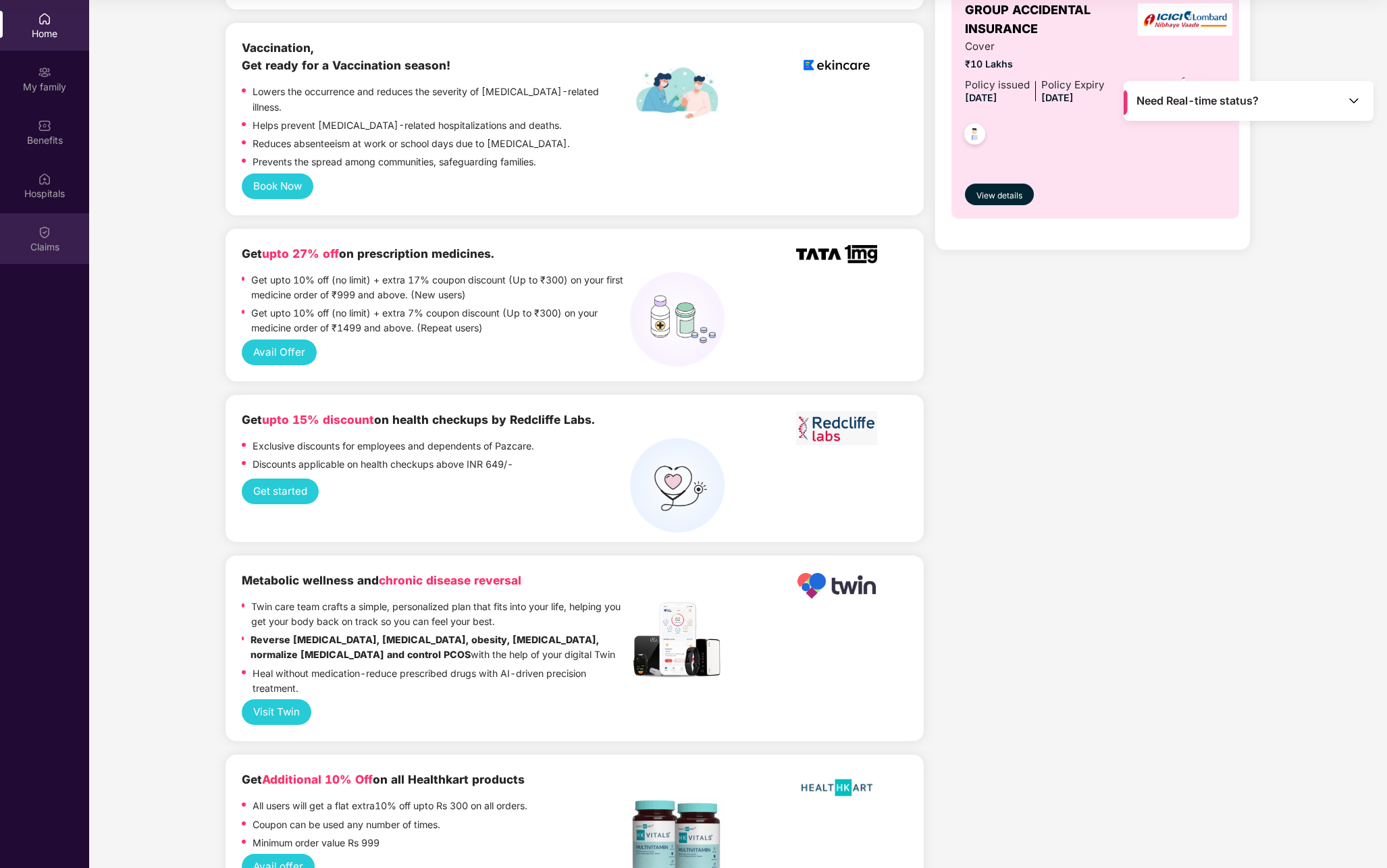
click at [42, 233] on img at bounding box center [44, 232] width 13 height 13
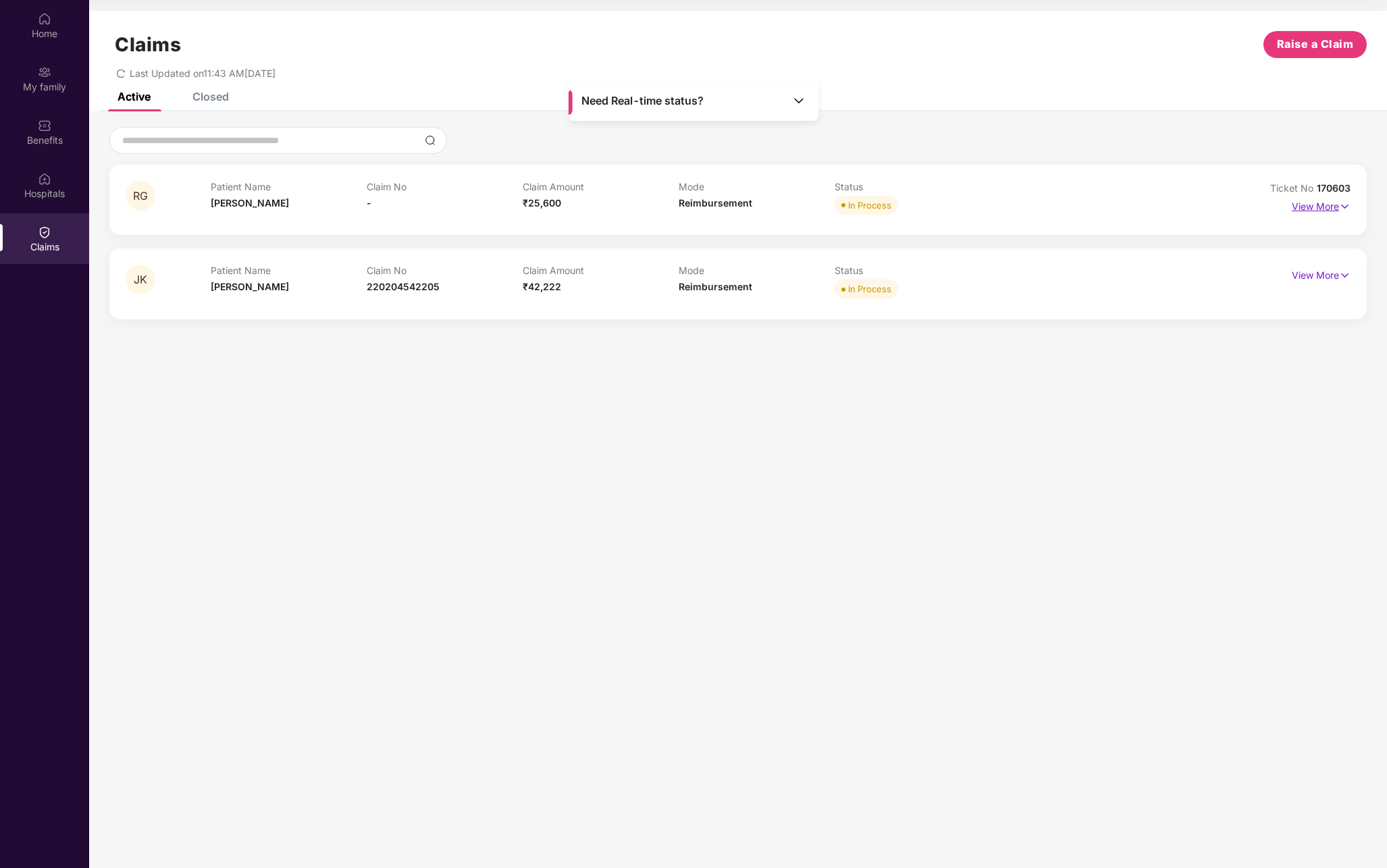
click at [1335, 207] on p "View More" at bounding box center [1321, 204] width 59 height 19
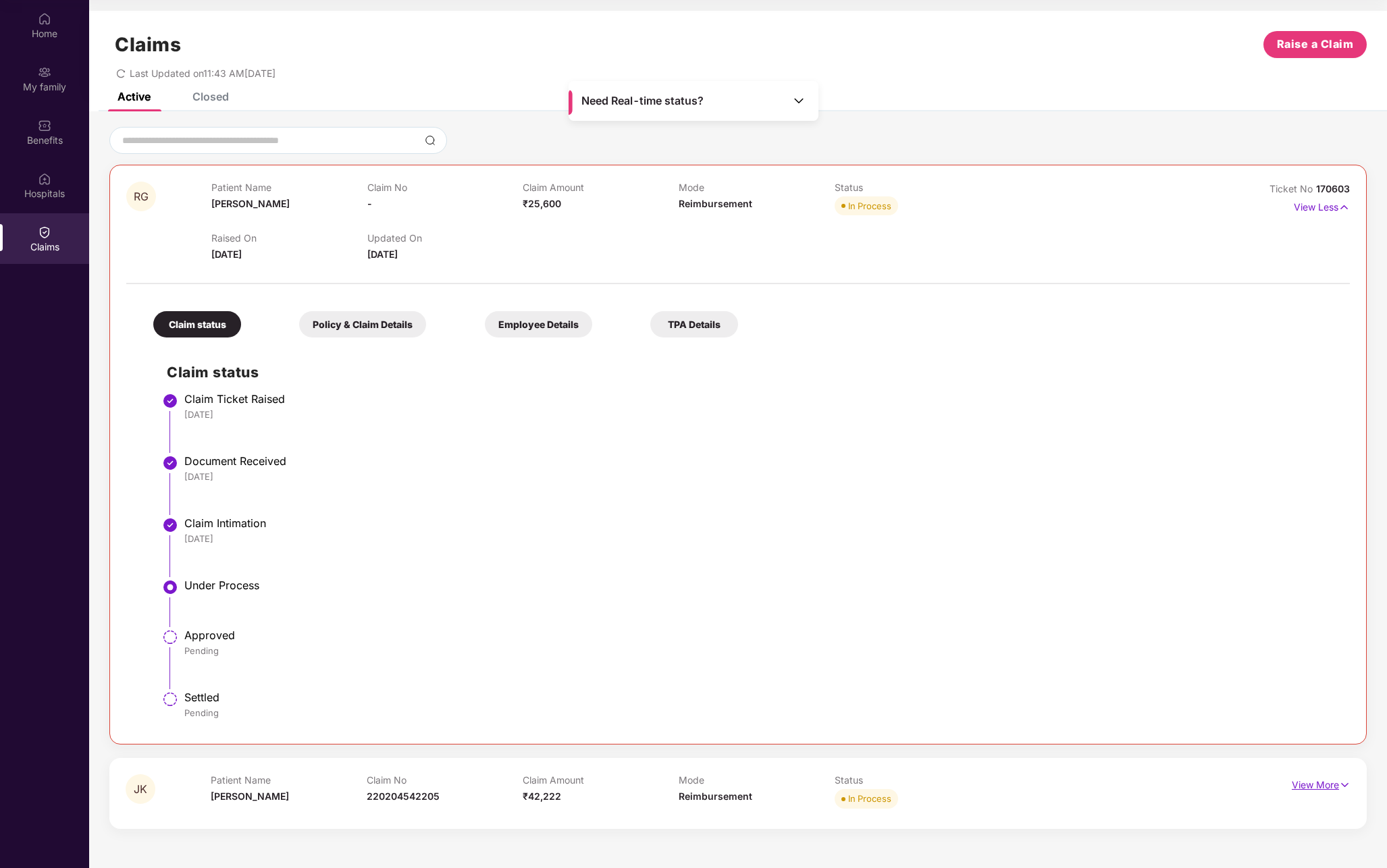
click at [1318, 783] on p "View More" at bounding box center [1321, 784] width 59 height 19
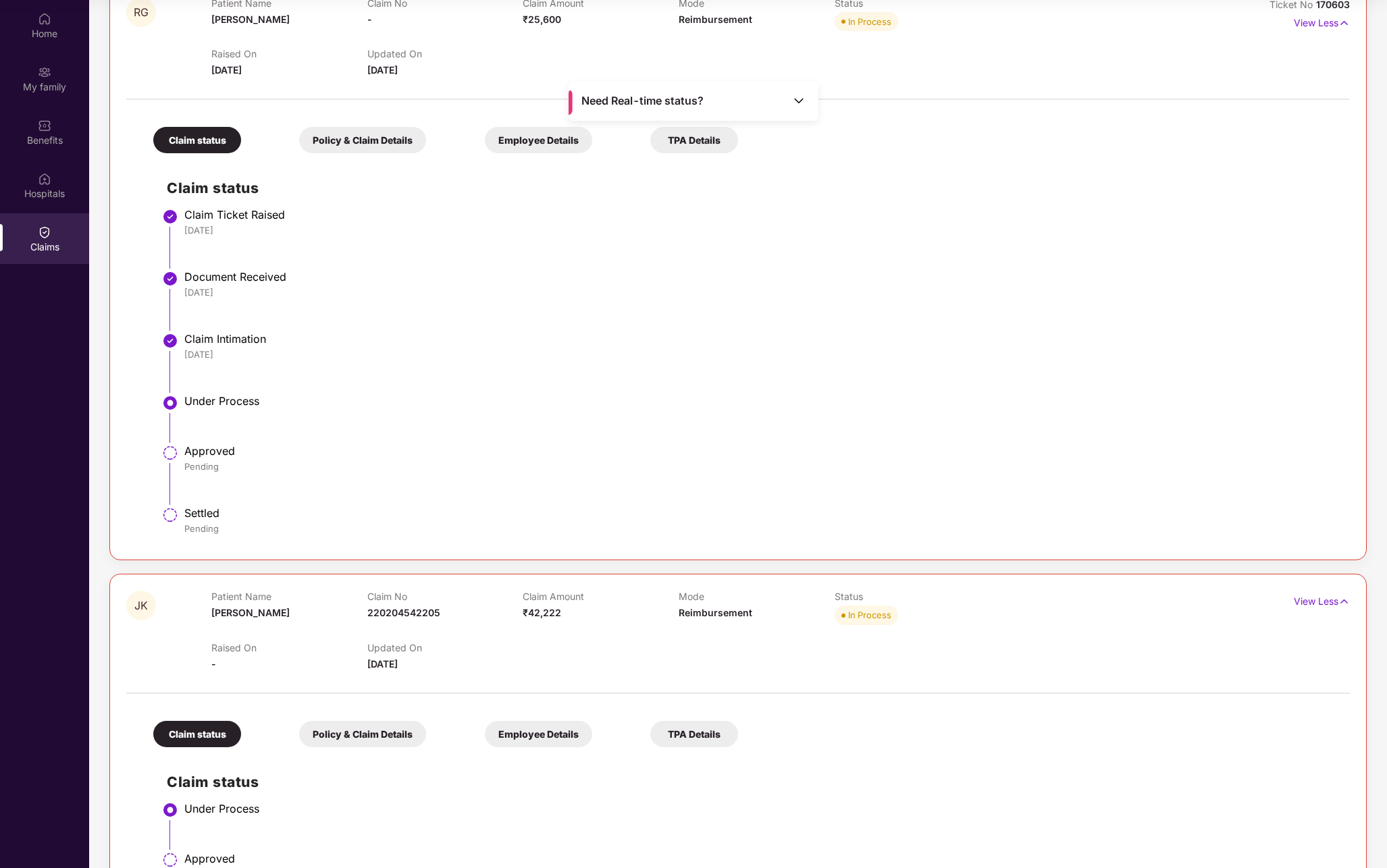
scroll to position [298, 0]
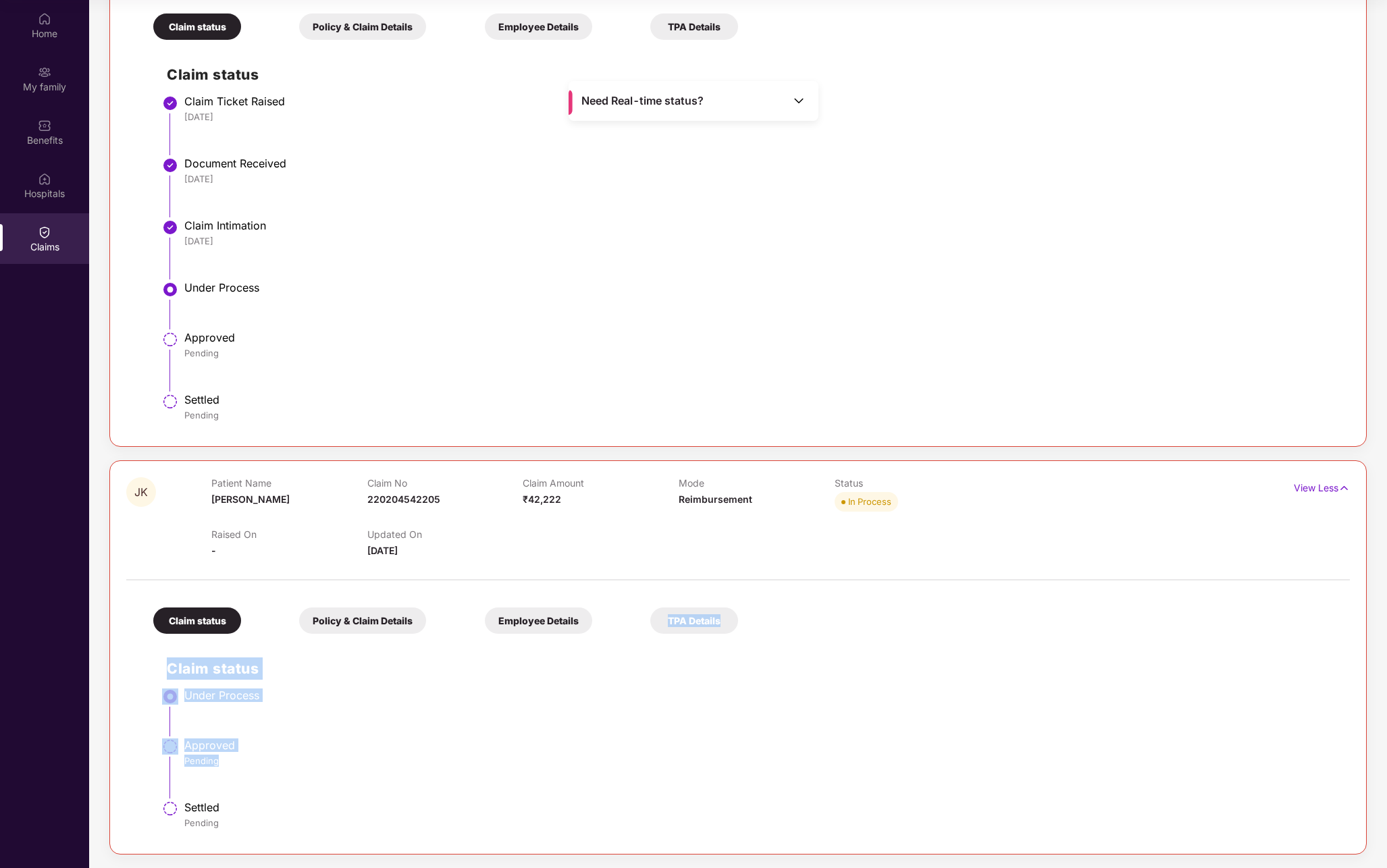
drag, startPoint x: 699, startPoint y: 752, endPoint x: 651, endPoint y: 626, distance: 134.8
click at [651, 626] on div "Claim status Policy & Claim Details Employee Details TPA Details Claim status U…" at bounding box center [738, 712] width 1224 height 250
click at [954, 621] on div "Claim status Policy & Claim Details Employee Details TPA Details Claim status U…" at bounding box center [738, 712] width 1224 height 250
click at [58, 96] on div "My family" at bounding box center [44, 79] width 89 height 50
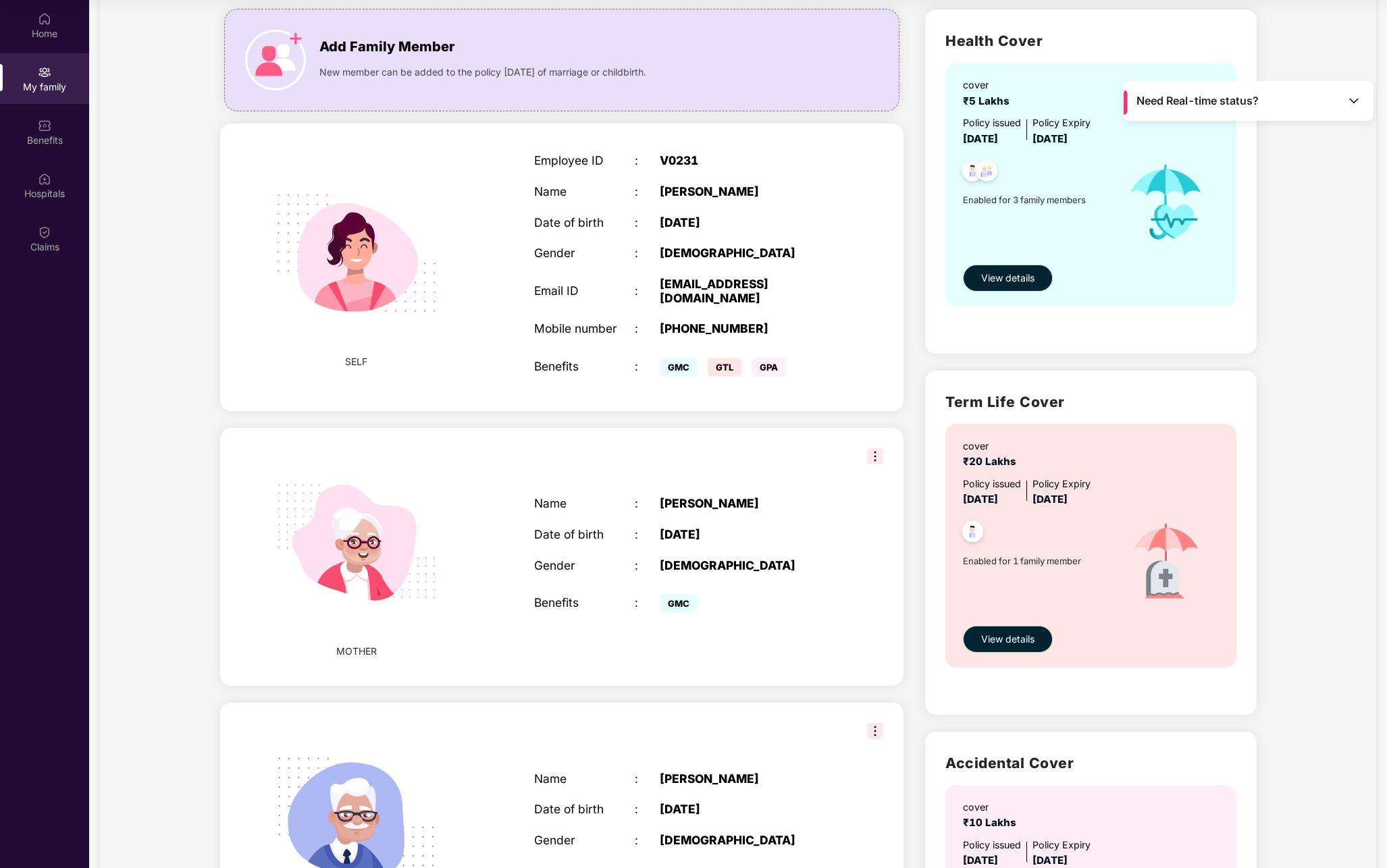
scroll to position [348, 0]
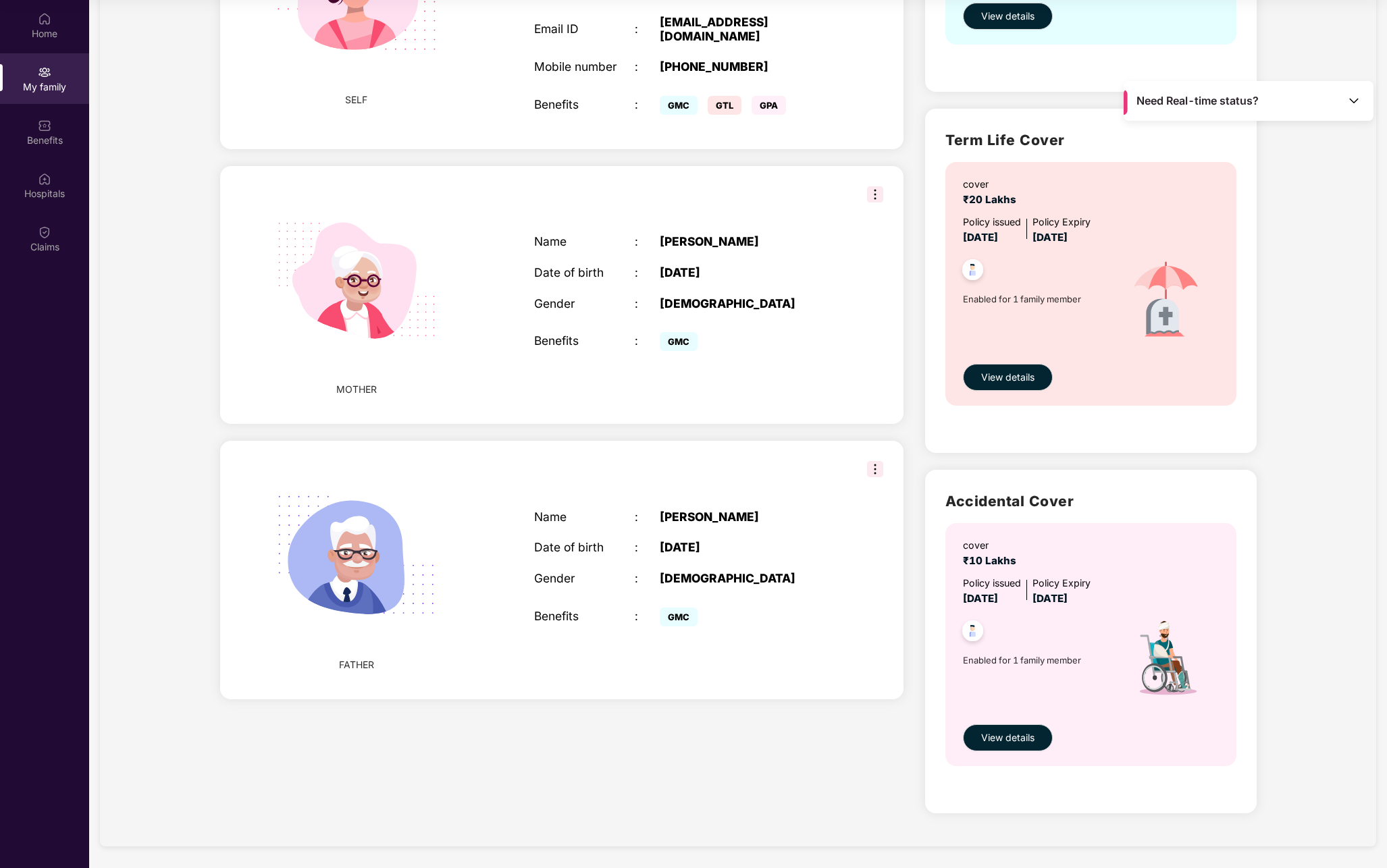
click at [826, 218] on div "Name : [PERSON_NAME] Date of birth : [DEMOGRAPHIC_DATA] Gender : [DEMOGRAPHIC_D…" at bounding box center [685, 295] width 328 height 154
click at [862, 193] on div "MOTHER Name : [PERSON_NAME] Date of birth : [DEMOGRAPHIC_DATA] Gender : [DEMOGR…" at bounding box center [562, 295] width 684 height 258
click at [784, 201] on div "MOTHER Name : [PERSON_NAME] Date of birth : [DEMOGRAPHIC_DATA] Gender : [DEMOGR…" at bounding box center [562, 295] width 684 height 258
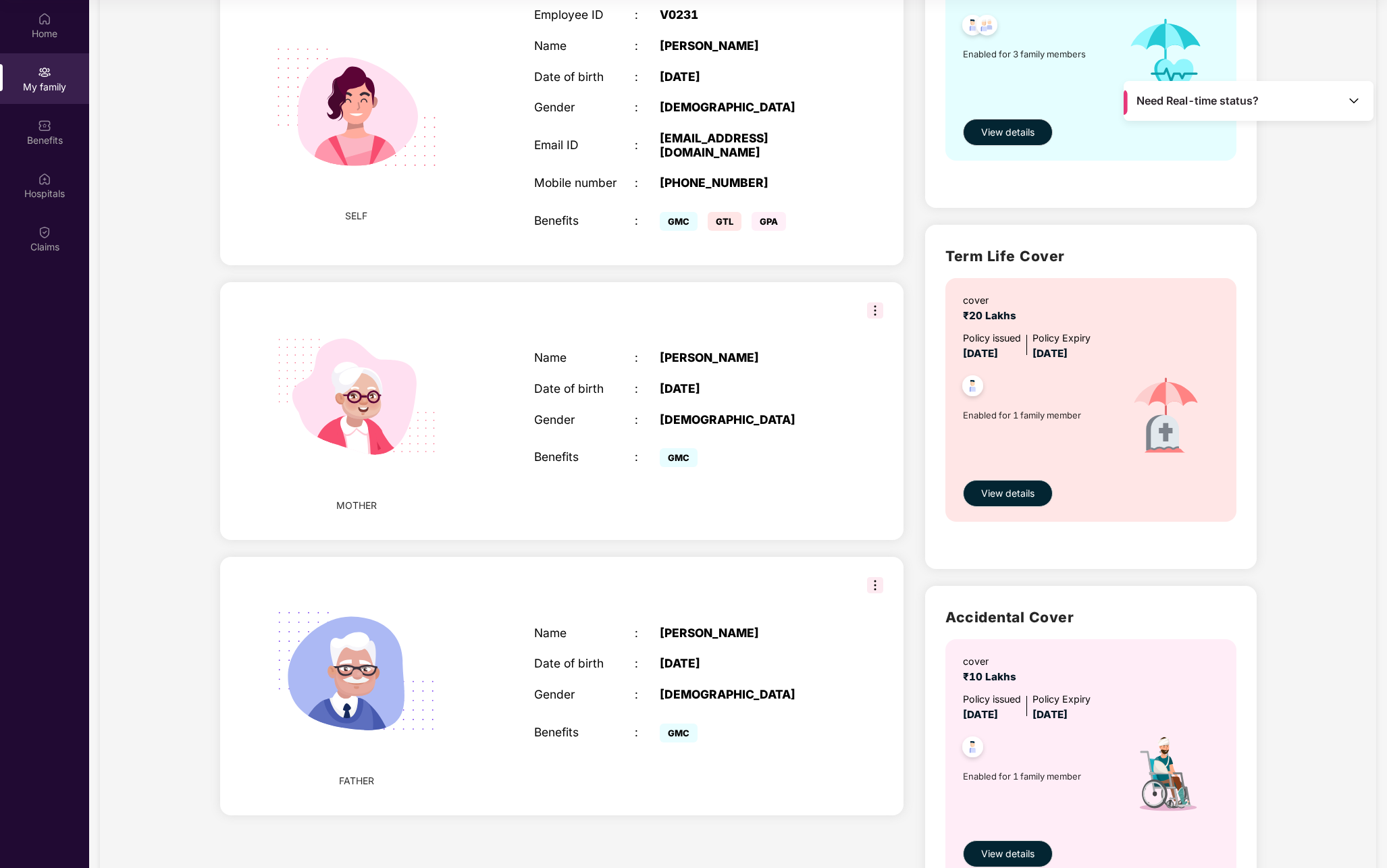
scroll to position [229, 0]
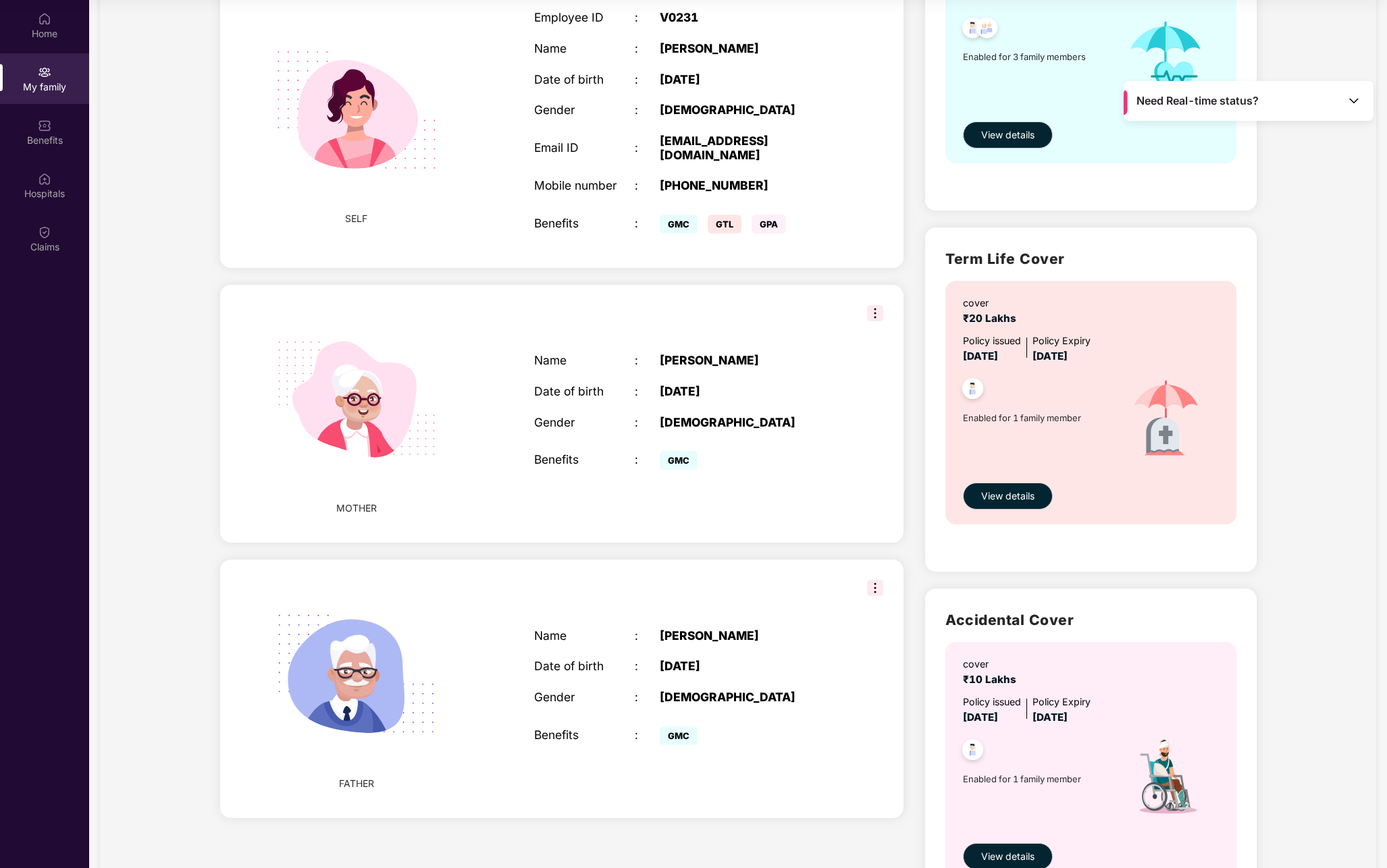
drag, startPoint x: 733, startPoint y: 293, endPoint x: 703, endPoint y: 299, distance: 30.6
click at [730, 293] on div "MOTHER Name : [PERSON_NAME] Date of birth : [DEMOGRAPHIC_DATA] Gender : [DEMOGR…" at bounding box center [562, 414] width 684 height 258
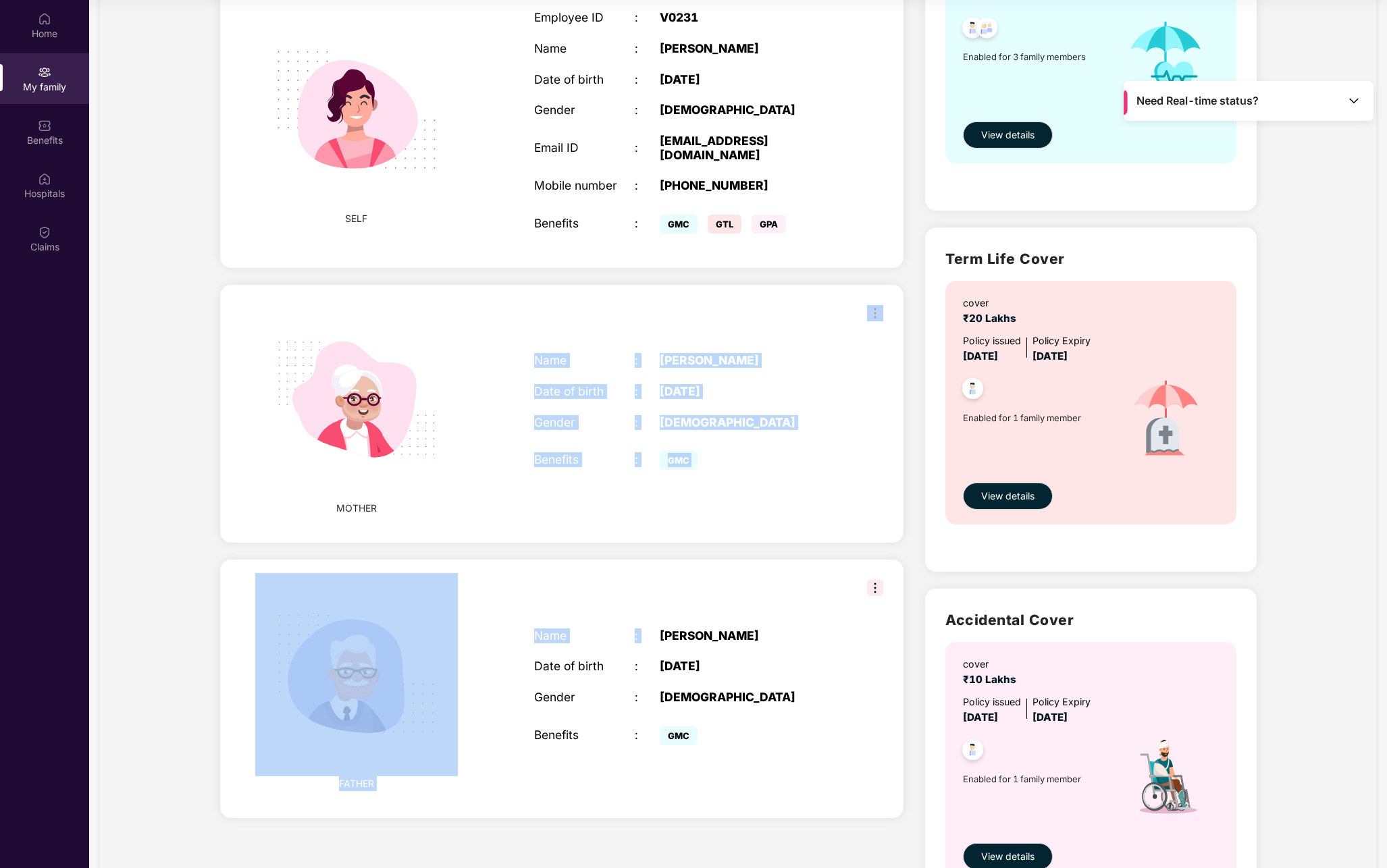
drag, startPoint x: 564, startPoint y: 374, endPoint x: 841, endPoint y: 493, distance: 301.5
click at [863, 544] on div "Add Family Member New member can be added to the policy [DATE] of marriage or c…" at bounding box center [562, 402] width 706 height 1094
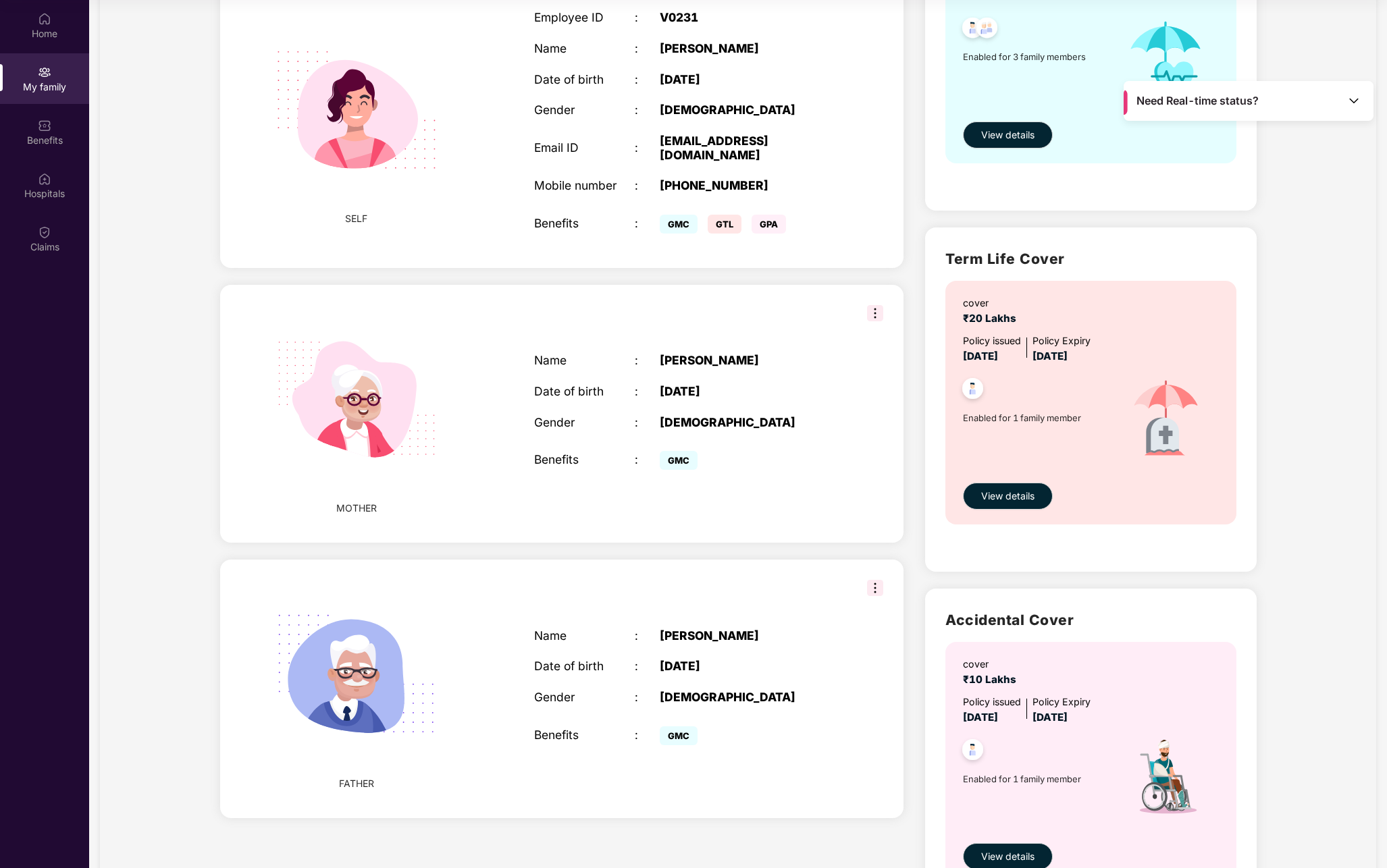
drag, startPoint x: 841, startPoint y: 493, endPoint x: 824, endPoint y: 447, distance: 49.0
click at [824, 447] on div "MOTHER Name : [PERSON_NAME] Date of birth : [DEMOGRAPHIC_DATA] Gender : [DEMOGR…" at bounding box center [562, 414] width 684 height 258
click at [824, 447] on div "GMC" at bounding box center [748, 460] width 176 height 27
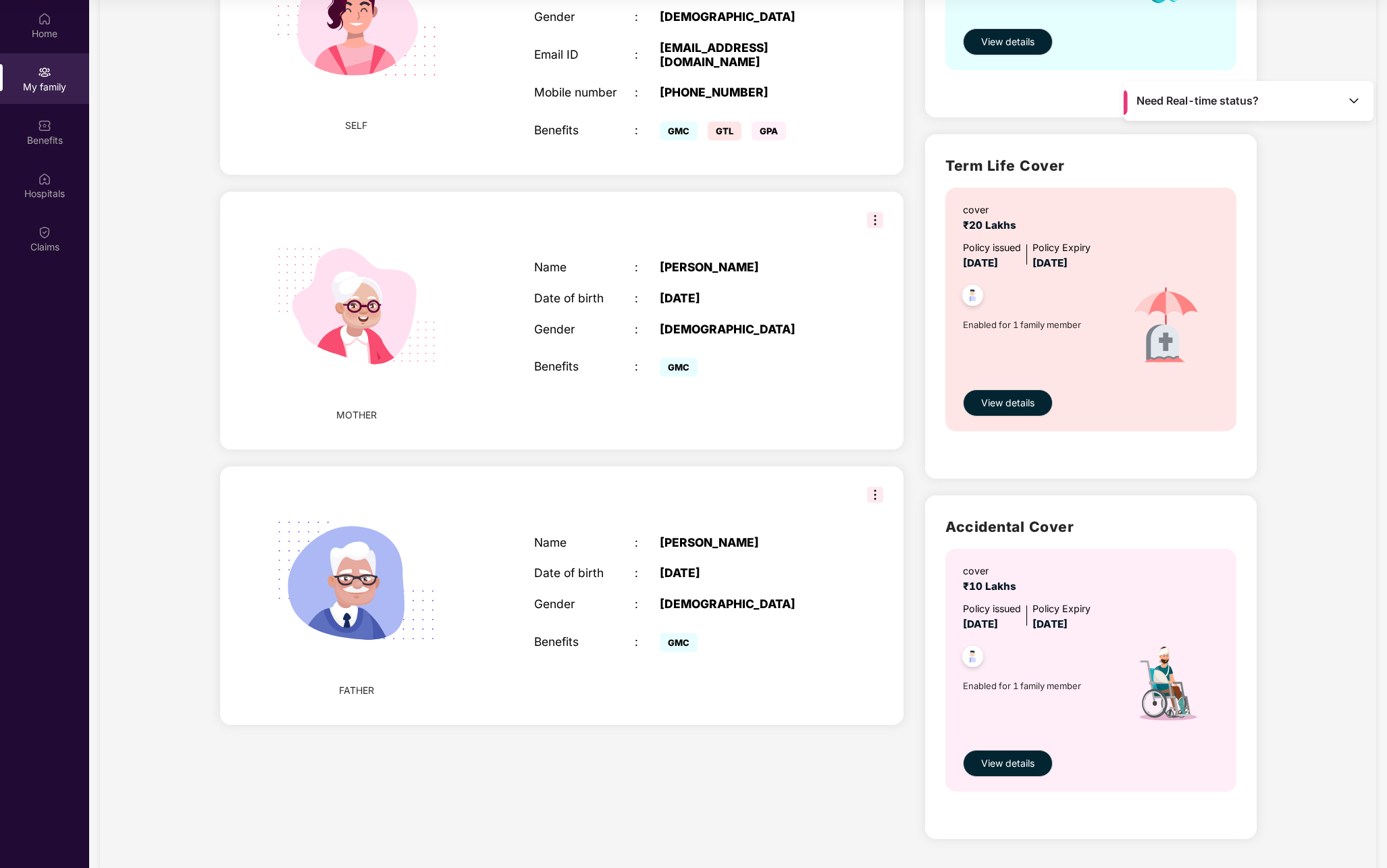
scroll to position [0, 0]
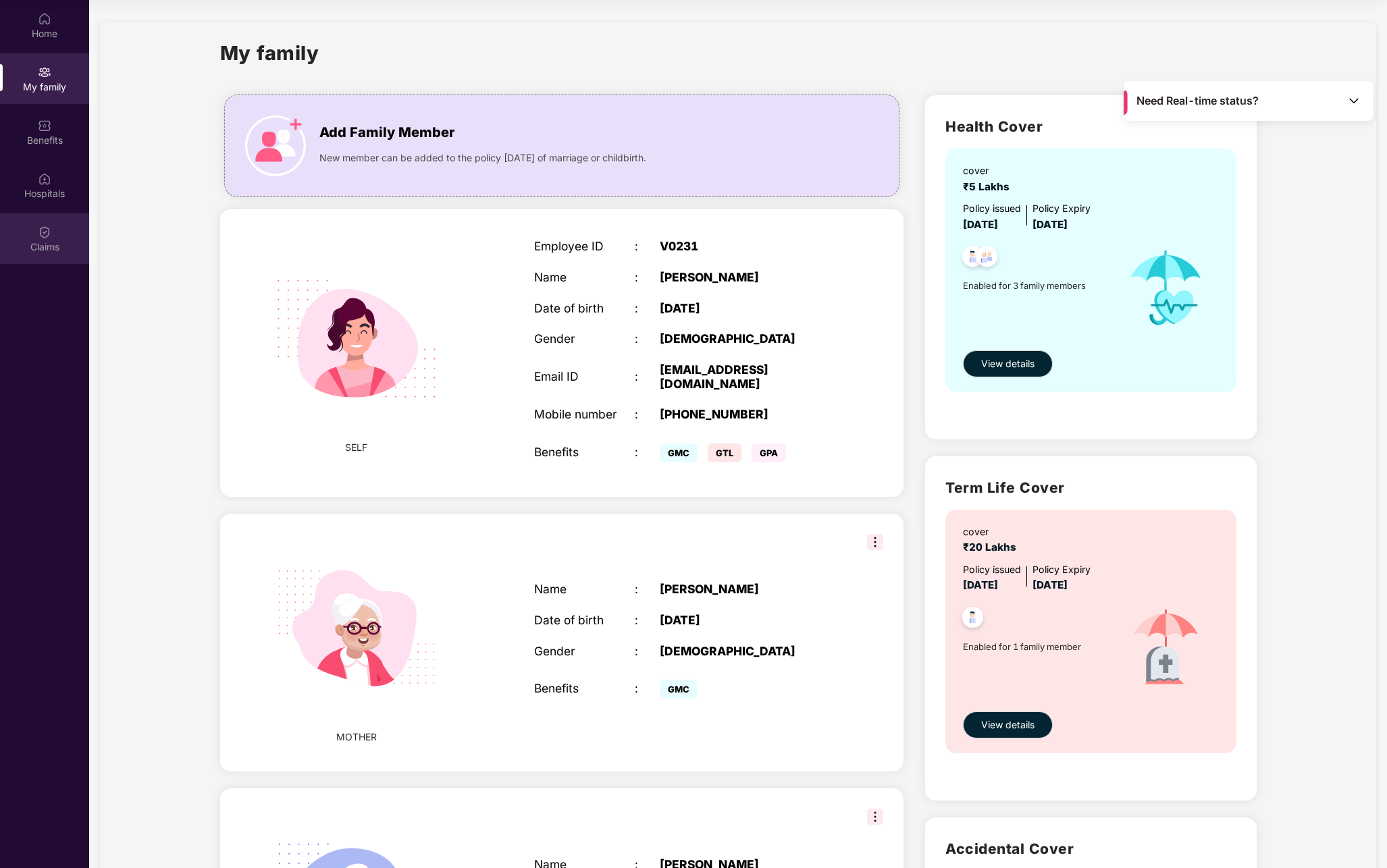
click at [52, 229] on div "Claims" at bounding box center [44, 238] width 89 height 50
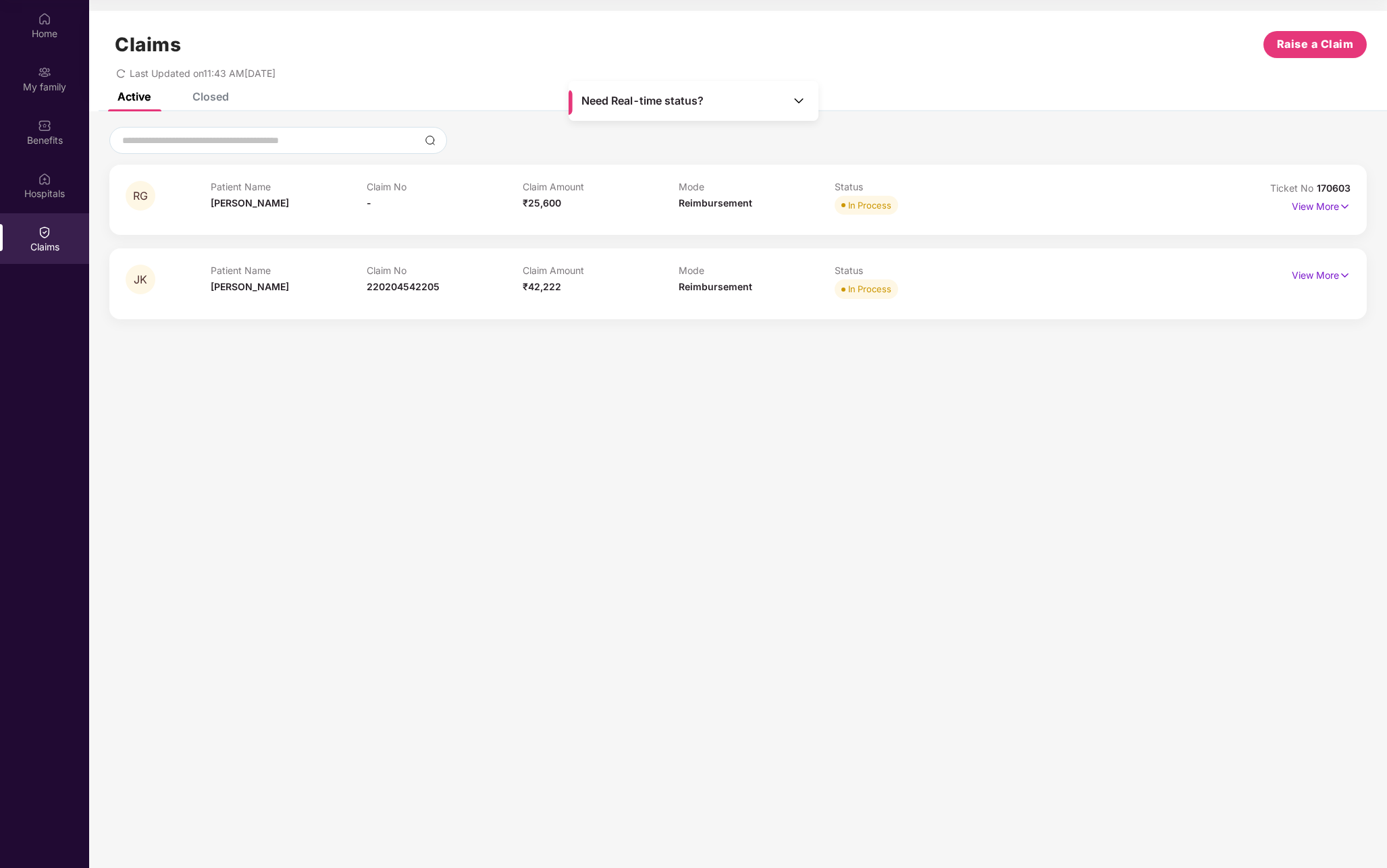
click at [212, 90] on div "Claims Raise a Claim Last Updated on 11:43 AM[DATE]" at bounding box center [738, 52] width 1298 height 81
click at [214, 101] on div "Closed" at bounding box center [210, 96] width 36 height 13
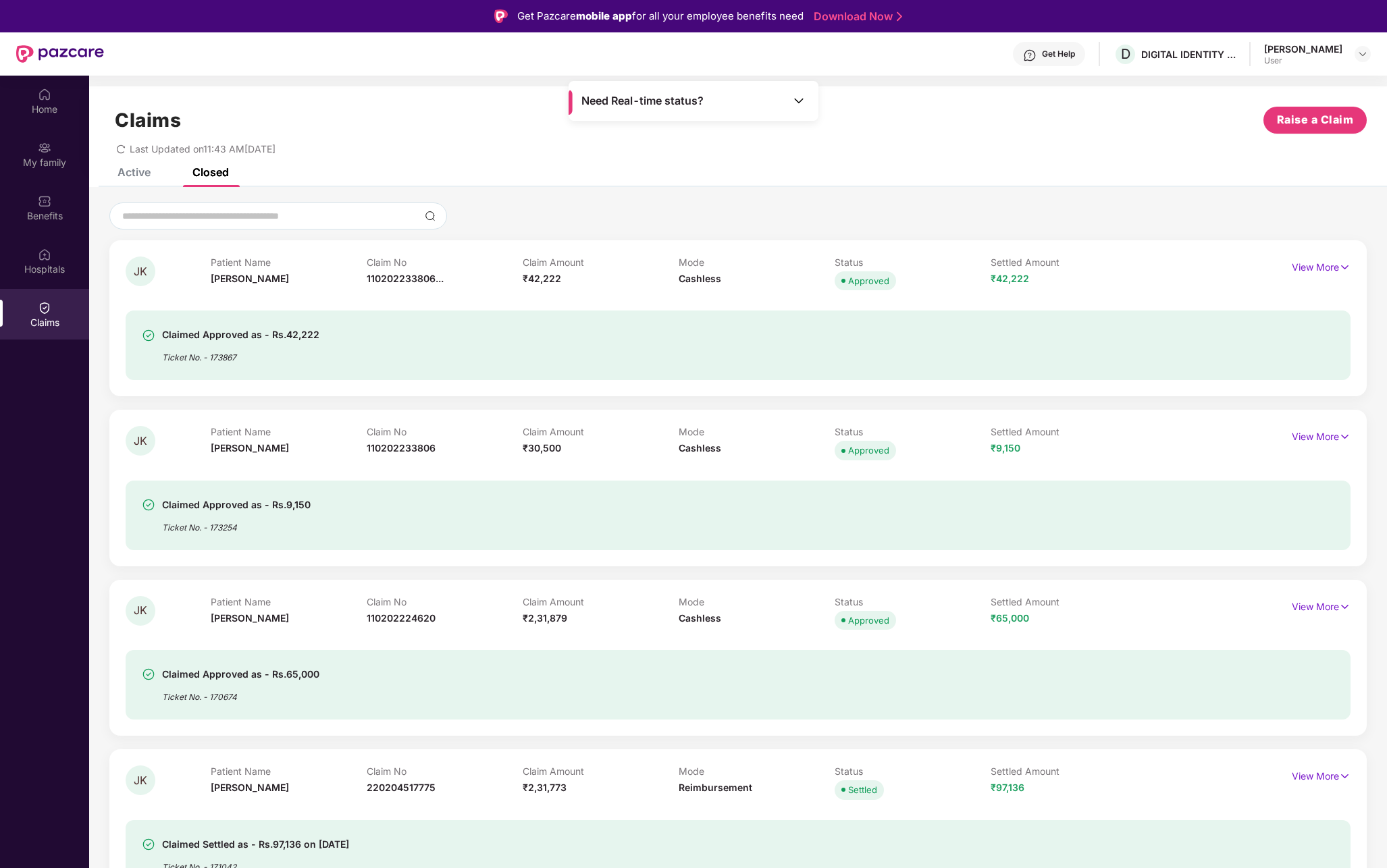
click at [147, 176] on div "Active" at bounding box center [134, 172] width 33 height 13
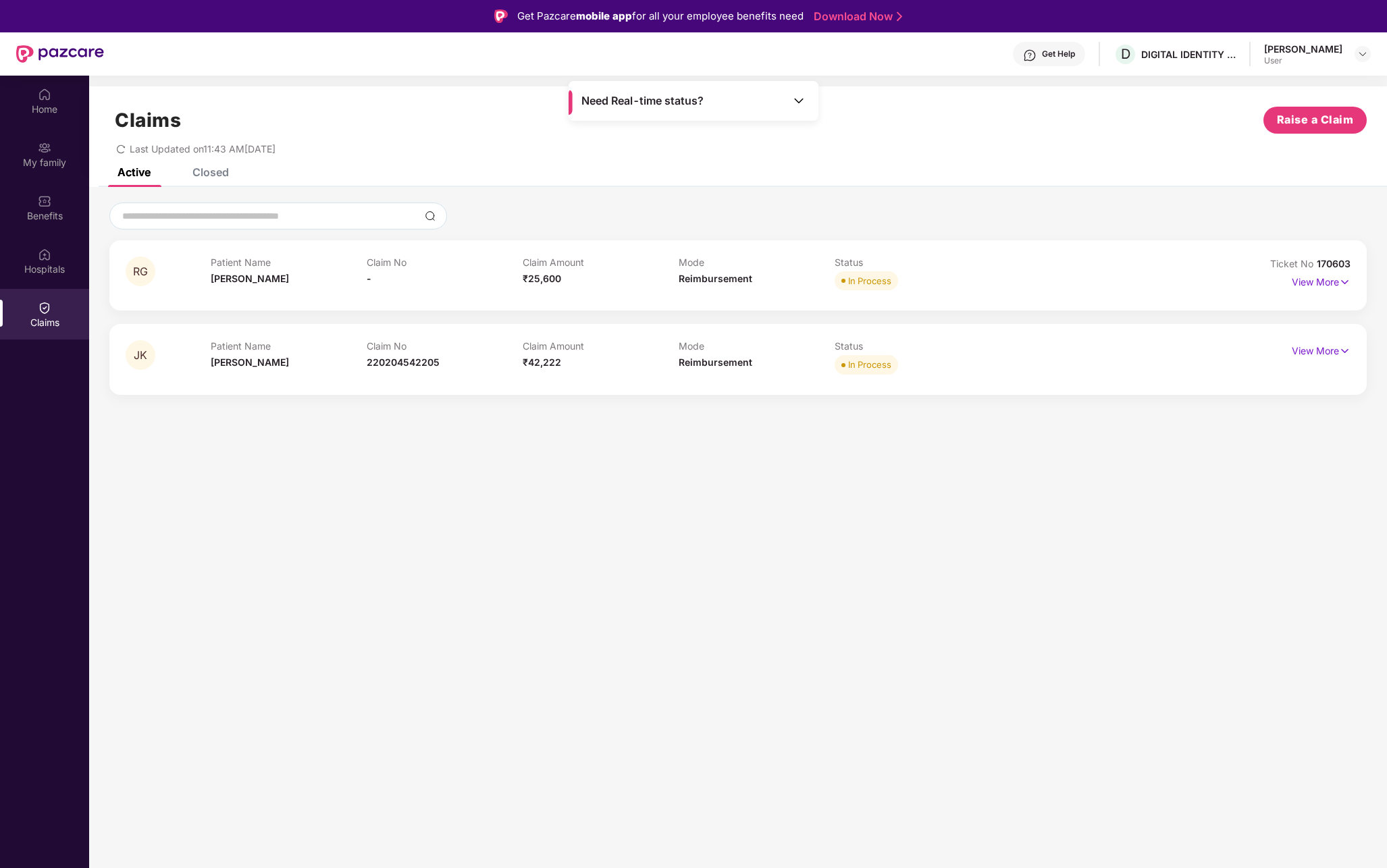
click at [696, 361] on span "Reimbursement" at bounding box center [715, 361] width 73 height 11
drag, startPoint x: 697, startPoint y: 360, endPoint x: 688, endPoint y: 360, distance: 9.0
click at [696, 360] on span "Reimbursement" at bounding box center [715, 361] width 73 height 11
click at [453, 379] on div "JK Patient Name [PERSON_NAME] Claim No 220204542205 Claim Amount ₹42,222 Mode R…" at bounding box center [738, 359] width 1257 height 70
click at [1335, 358] on p "View More" at bounding box center [1321, 349] width 59 height 19
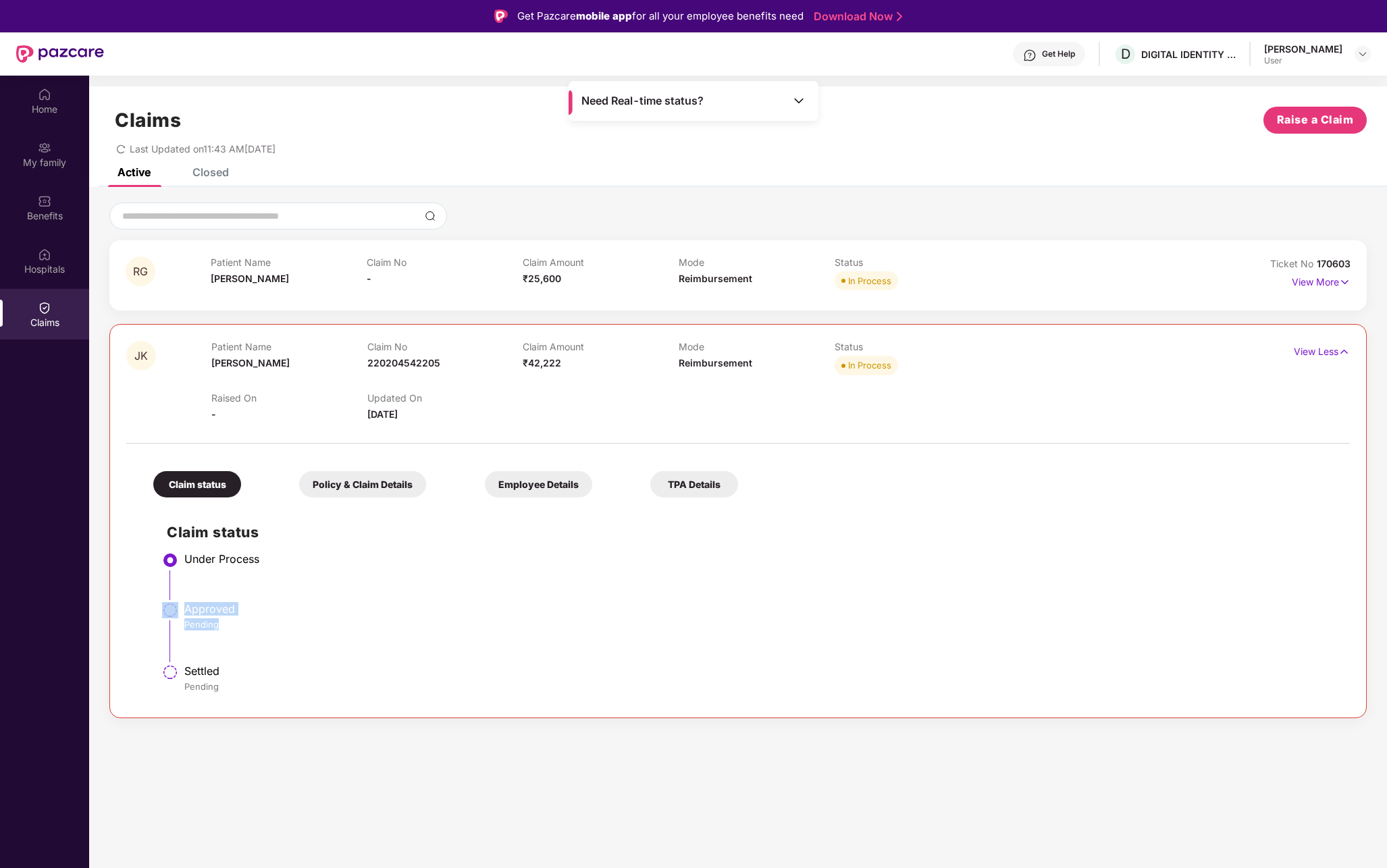
drag, startPoint x: 183, startPoint y: 600, endPoint x: 234, endPoint y: 630, distance: 59.2
click at [225, 627] on ul "Under Process Approved Pending Settled Pending" at bounding box center [751, 629] width 1170 height 144
click at [265, 602] on div "Approved" at bounding box center [760, 609] width 1152 height 13
click at [1325, 279] on p "View More" at bounding box center [1321, 280] width 59 height 19
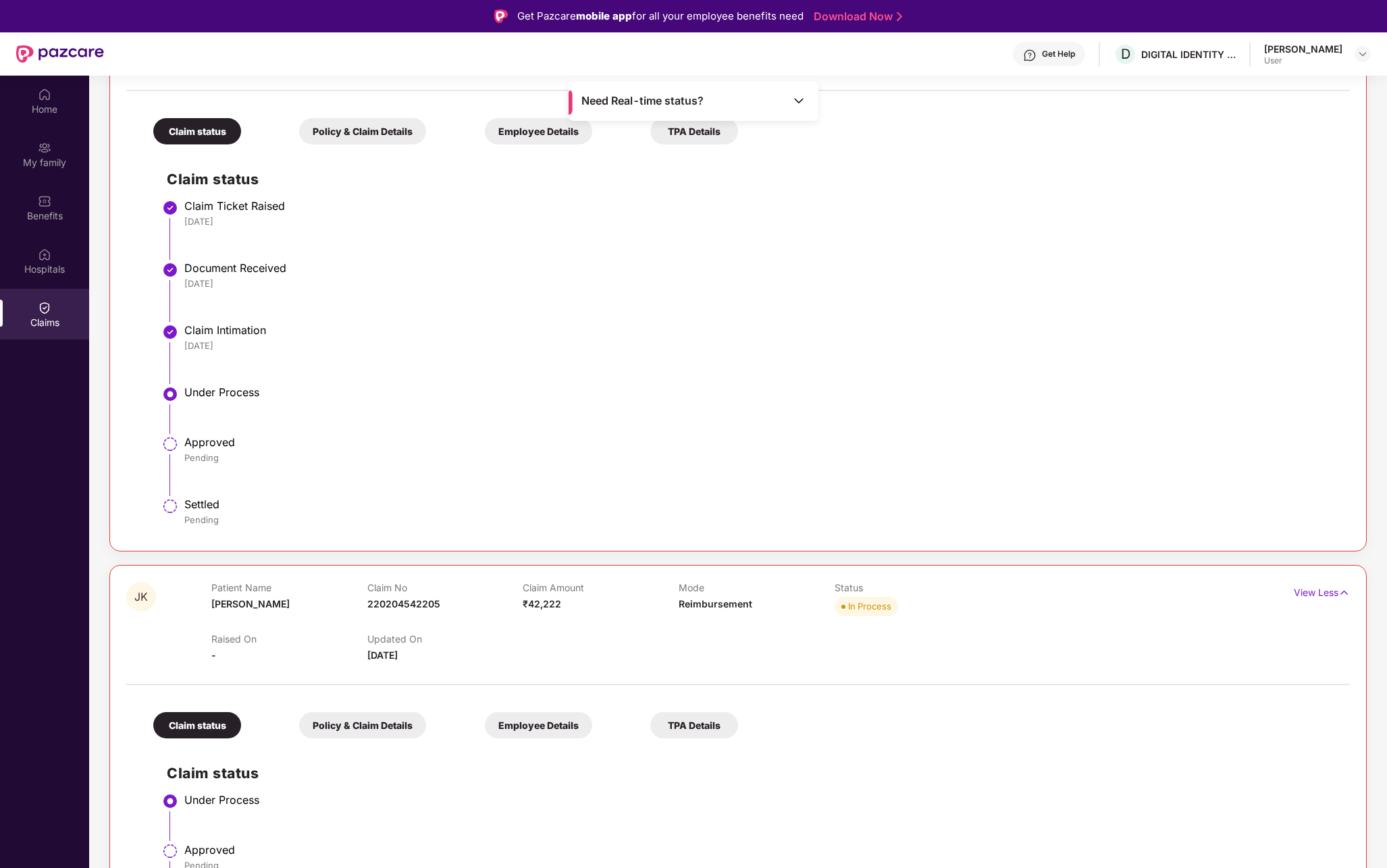
scroll to position [282, 0]
